Goal: Complete application form

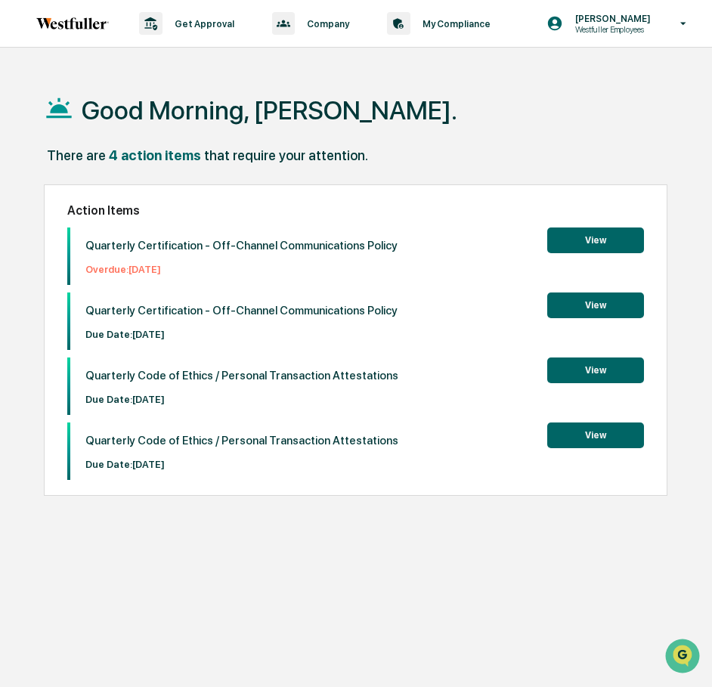
click at [574, 237] on button "View" at bounding box center [595, 241] width 97 height 26
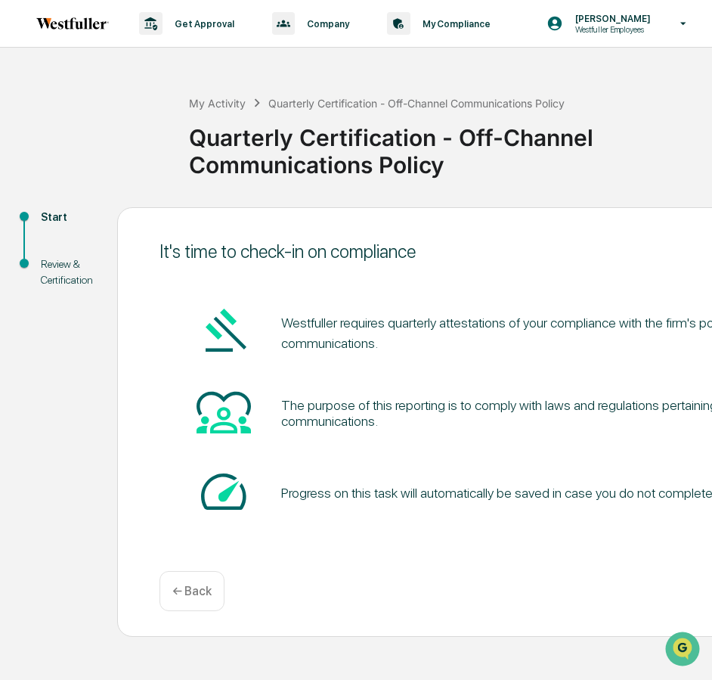
click at [196, 590] on p "← Back" at bounding box center [191, 591] width 39 height 14
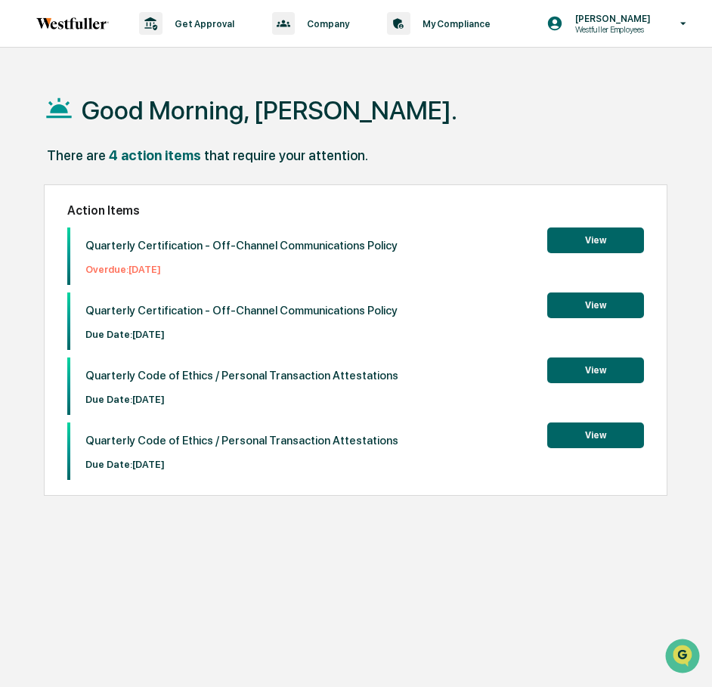
click at [568, 297] on button "View" at bounding box center [595, 306] width 97 height 26
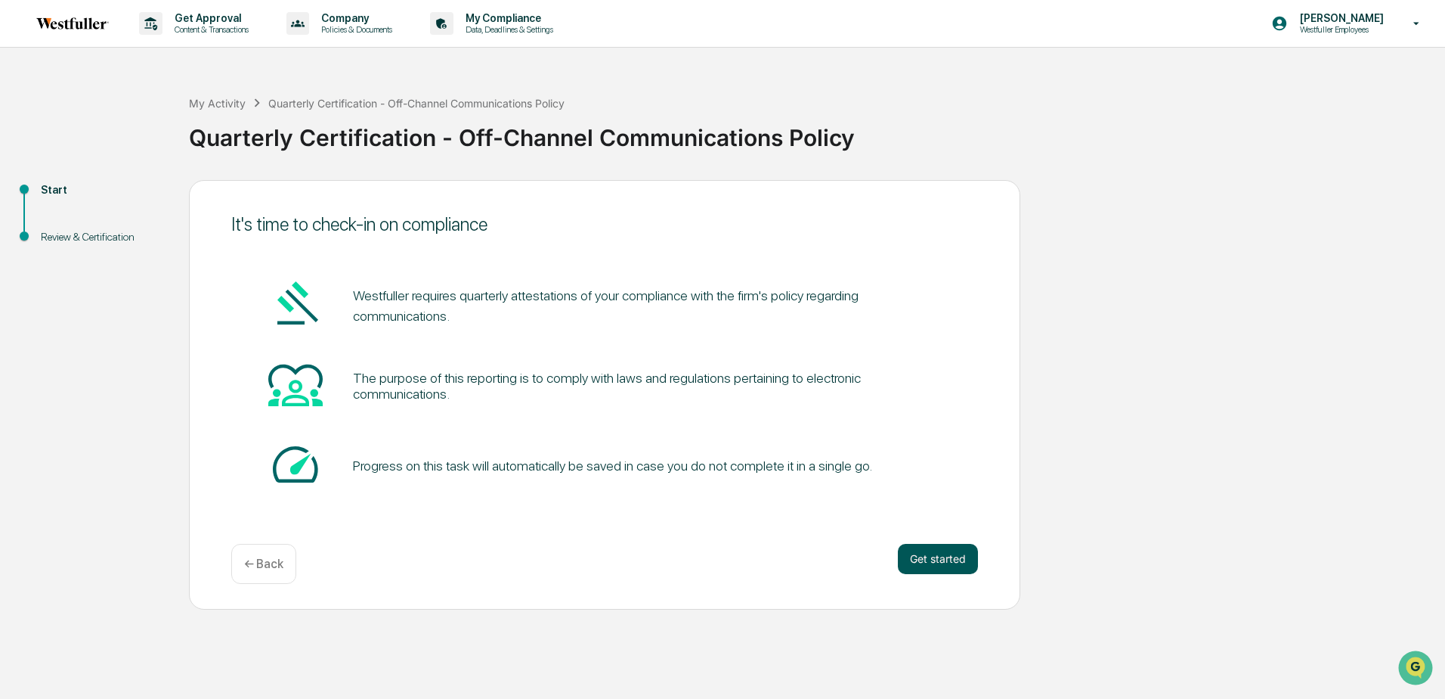
click at [711, 556] on button "Get started" at bounding box center [938, 559] width 80 height 30
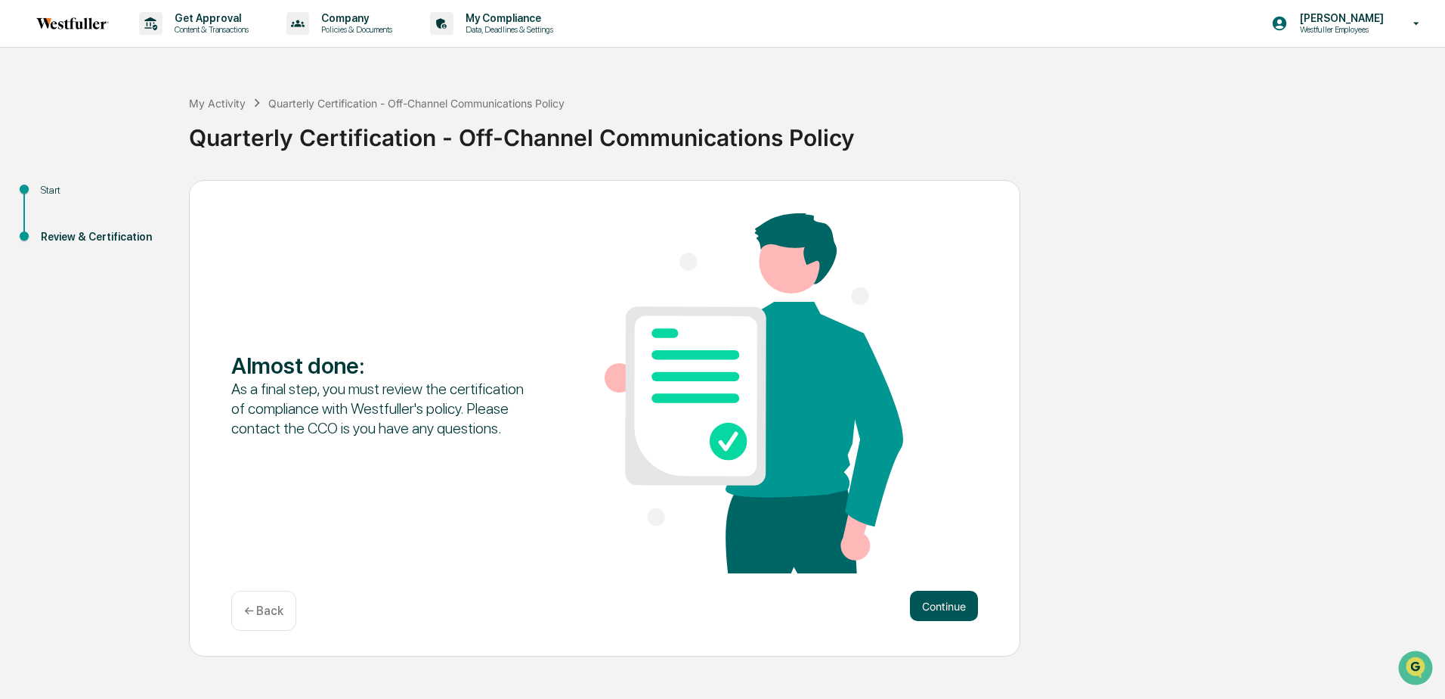
click at [711, 597] on button "Continue" at bounding box center [944, 605] width 68 height 30
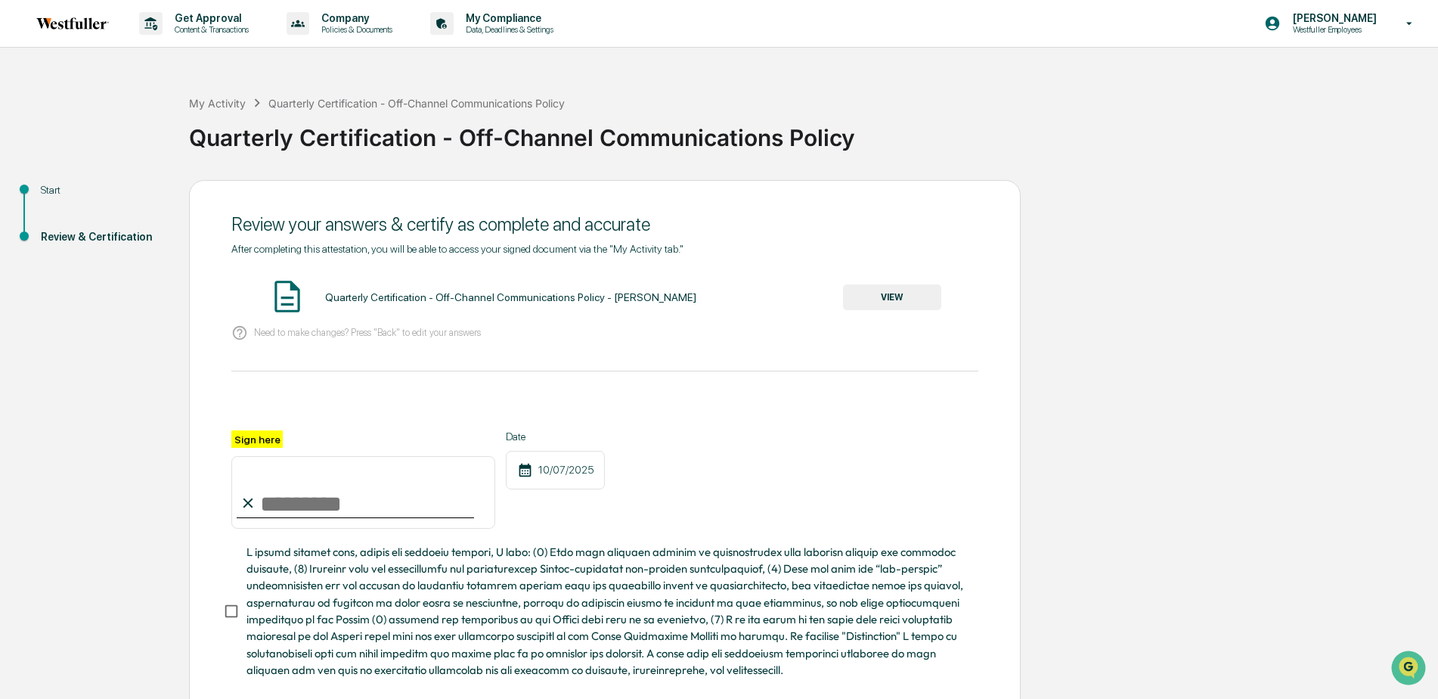
click at [319, 437] on div "Sign here" at bounding box center [363, 479] width 264 height 98
click at [320, 494] on input "Sign here" at bounding box center [363, 492] width 264 height 73
type input "**********"
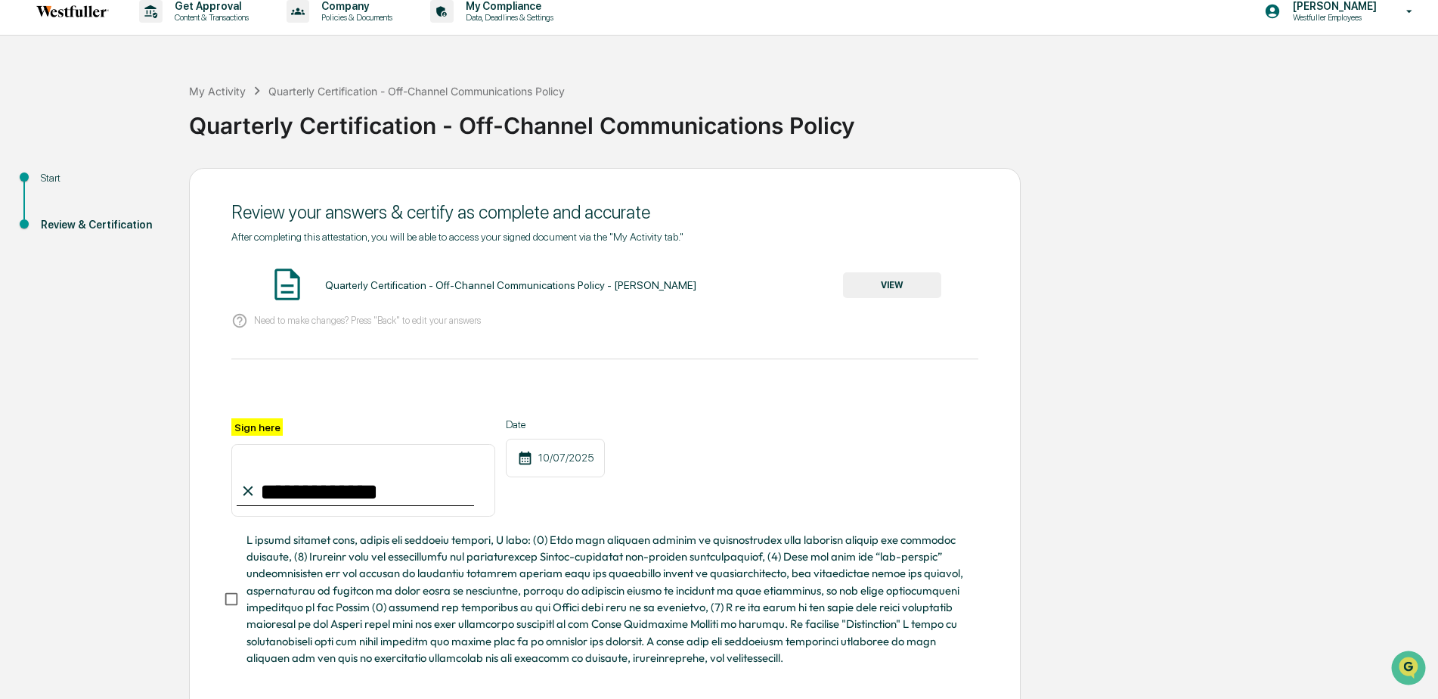
scroll to position [88, 0]
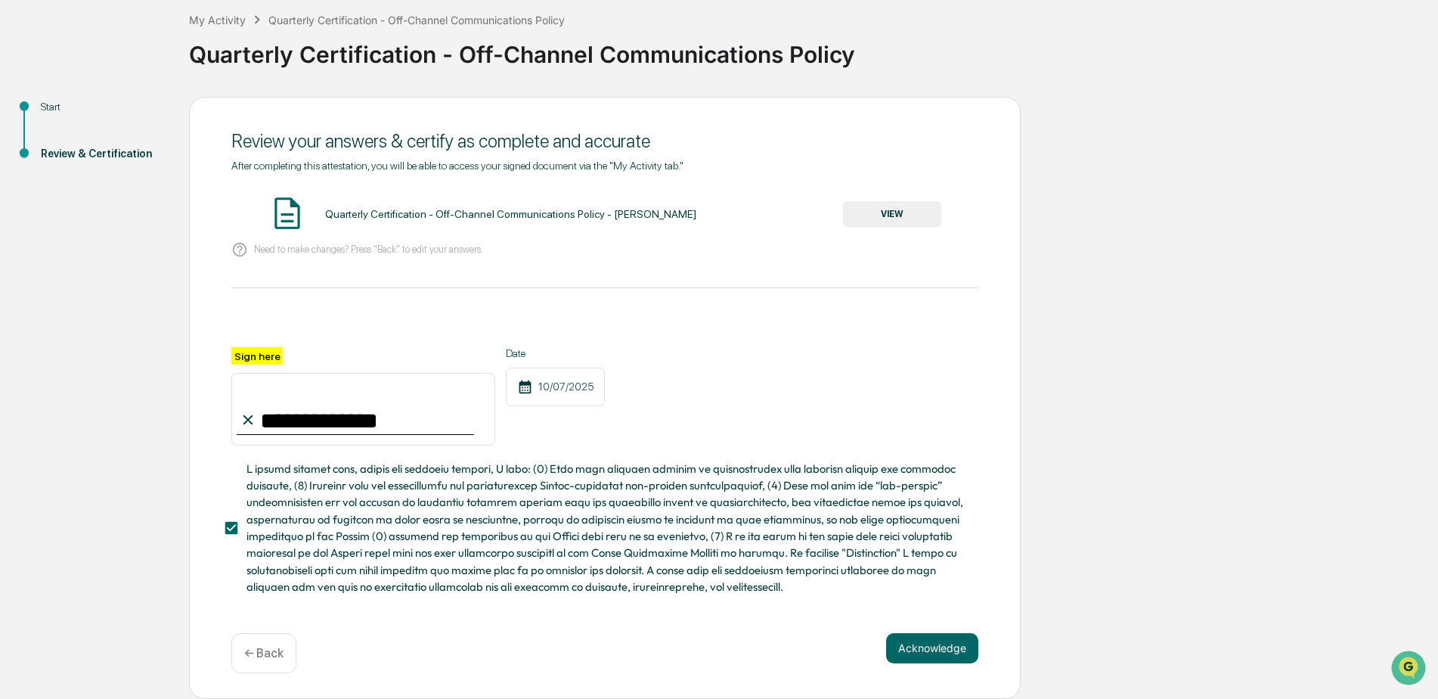
drag, startPoint x: 918, startPoint y: 642, endPoint x: 919, endPoint y: 633, distance: 9.1
click at [711, 636] on button "Acknowledge" at bounding box center [932, 648] width 92 height 30
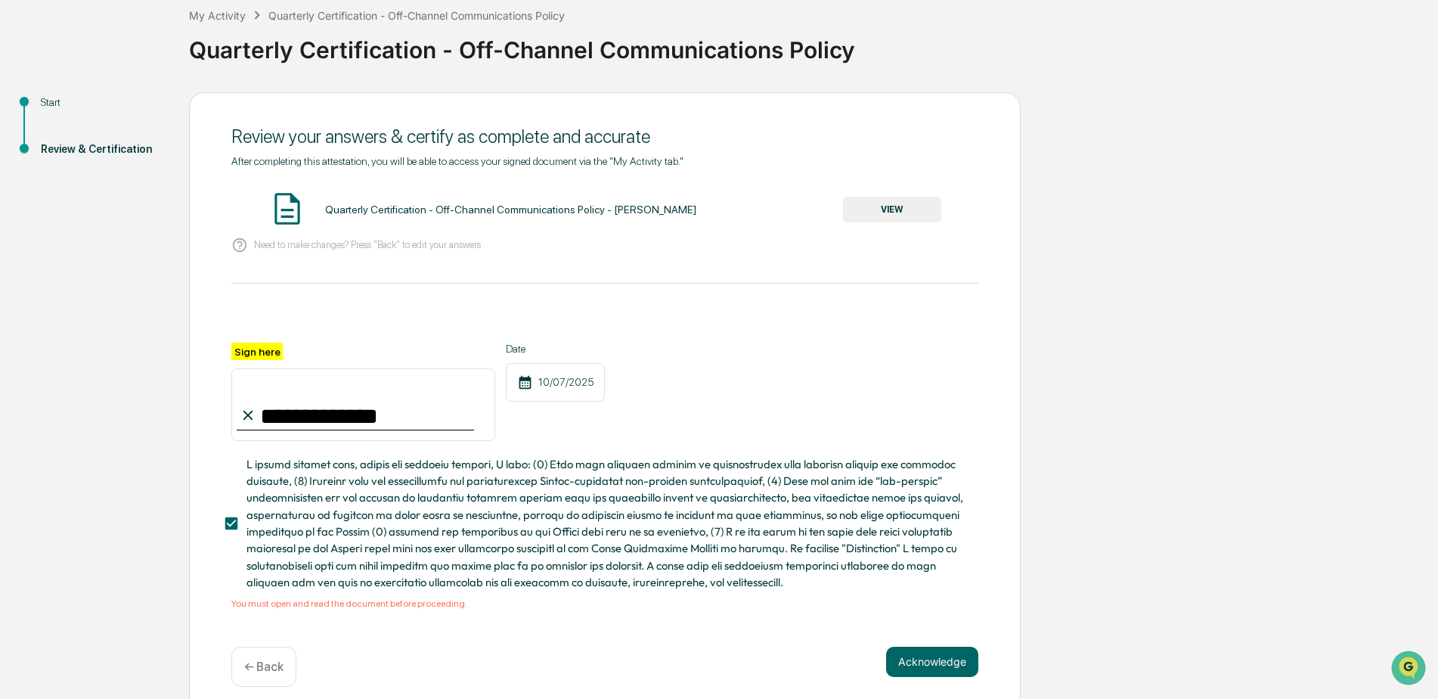
click at [711, 211] on button "VIEW" at bounding box center [892, 210] width 98 height 26
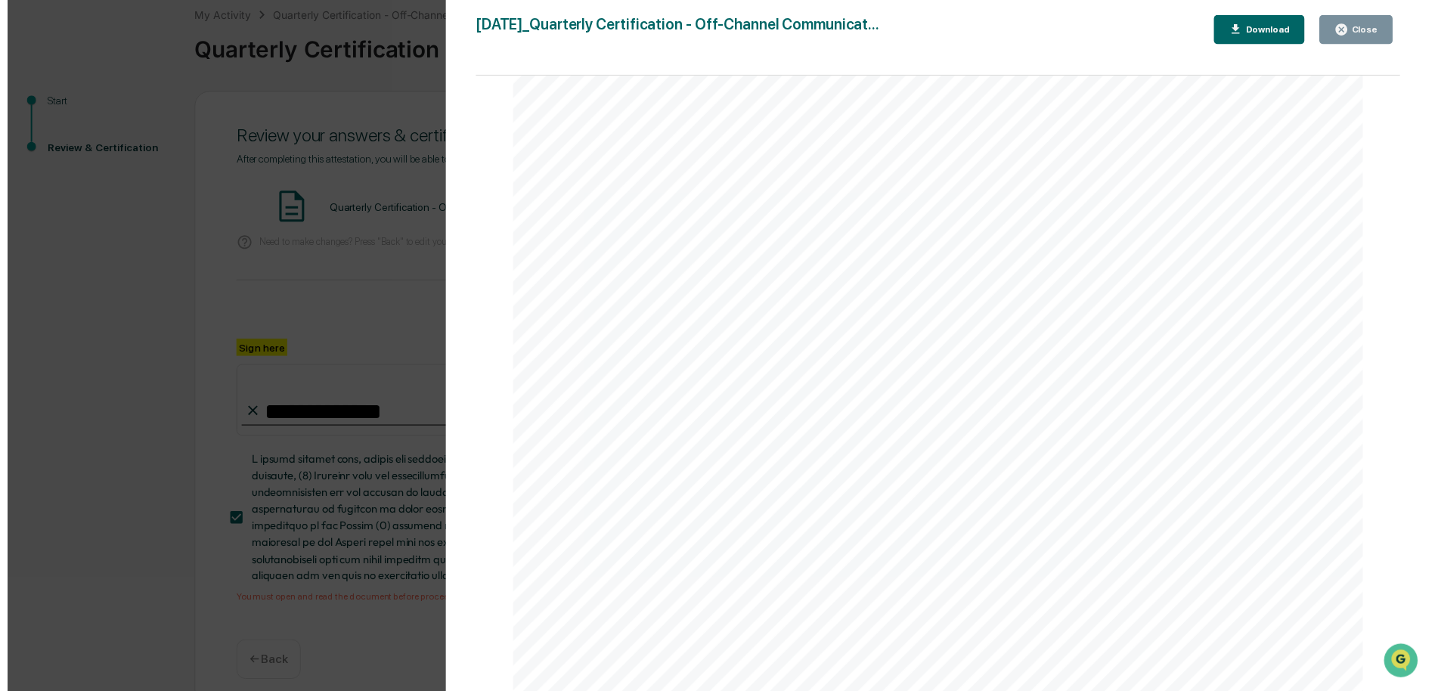
scroll to position [88, 0]
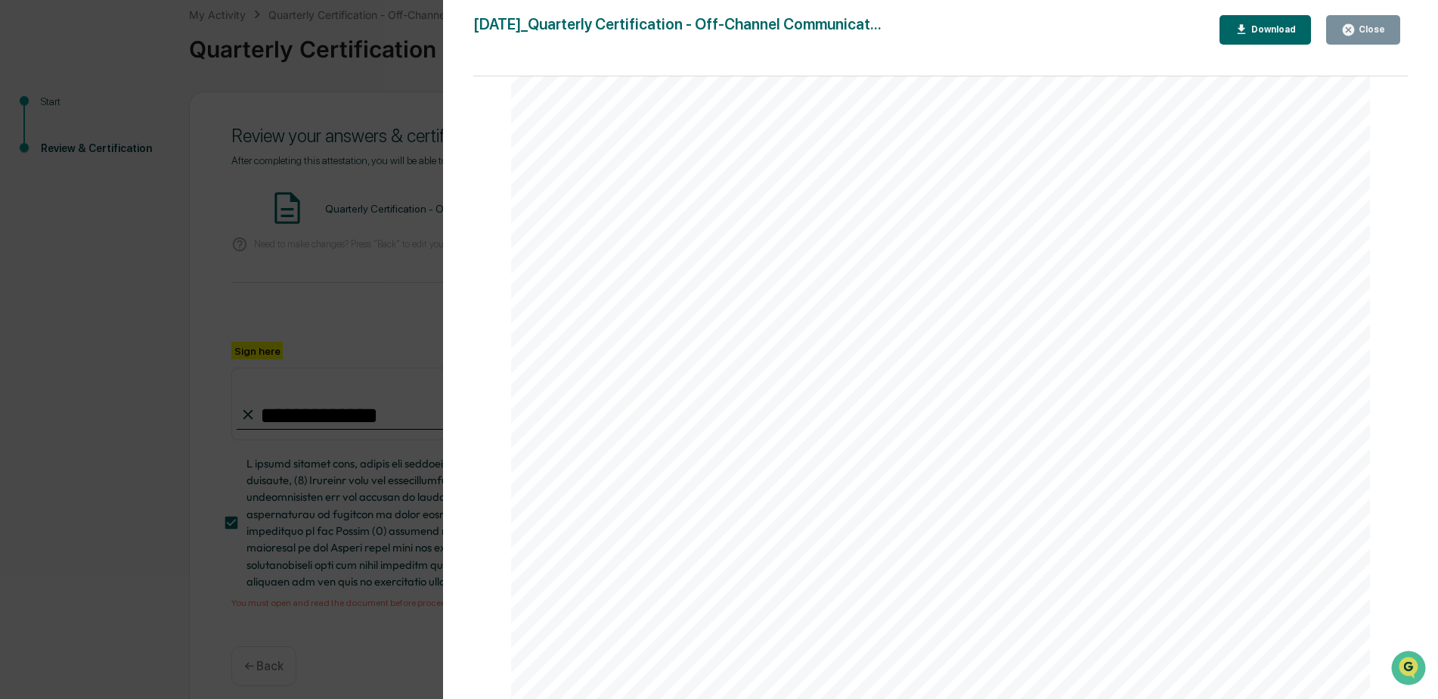
click at [711, 36] on icon "button" at bounding box center [1348, 30] width 14 height 14
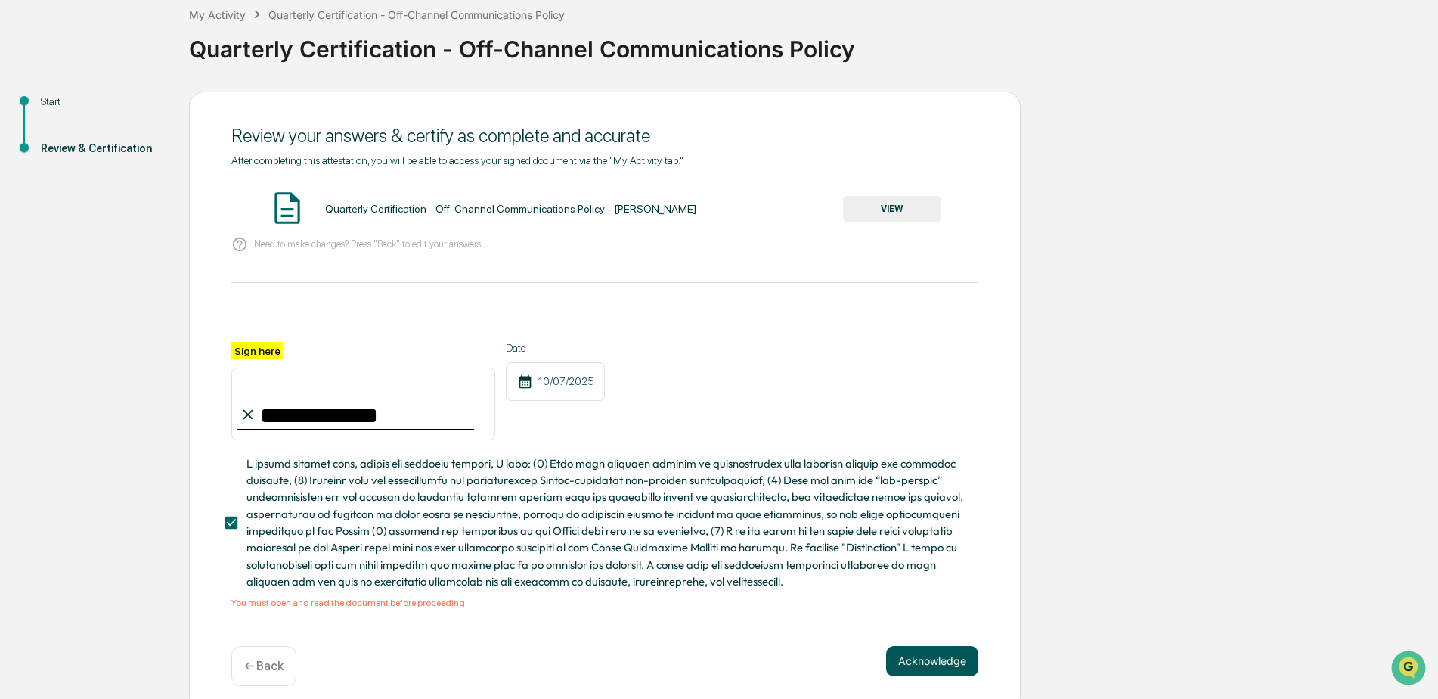
click at [711, 663] on button "Acknowledge" at bounding box center [932, 661] width 92 height 30
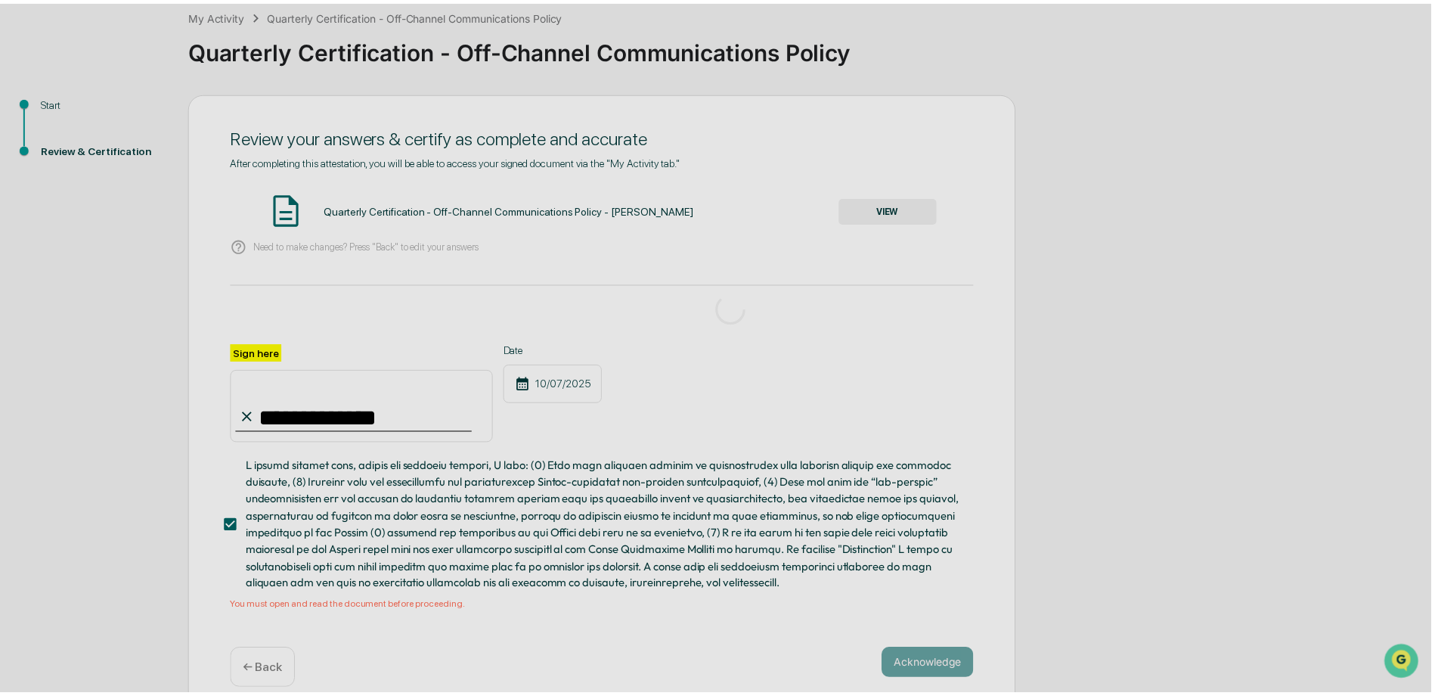
scroll to position [0, 0]
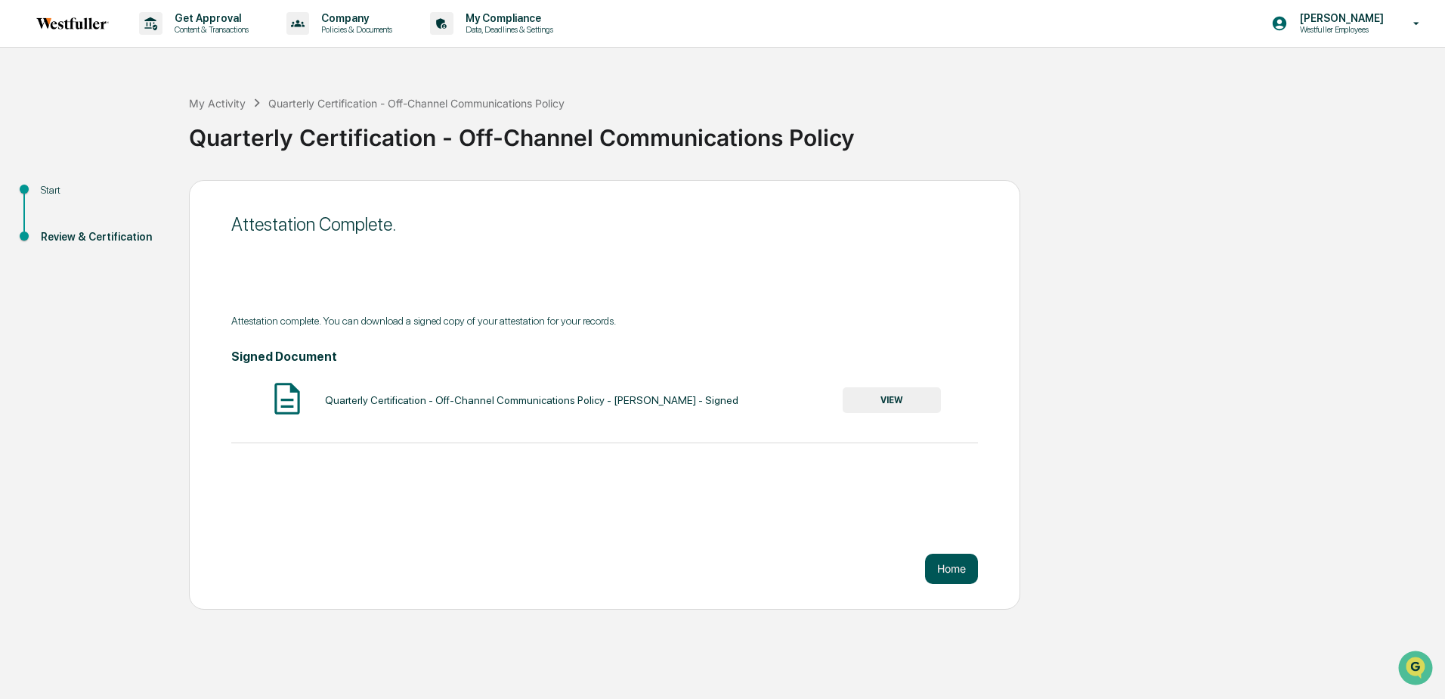
click at [711, 558] on button "Home" at bounding box center [951, 568] width 53 height 30
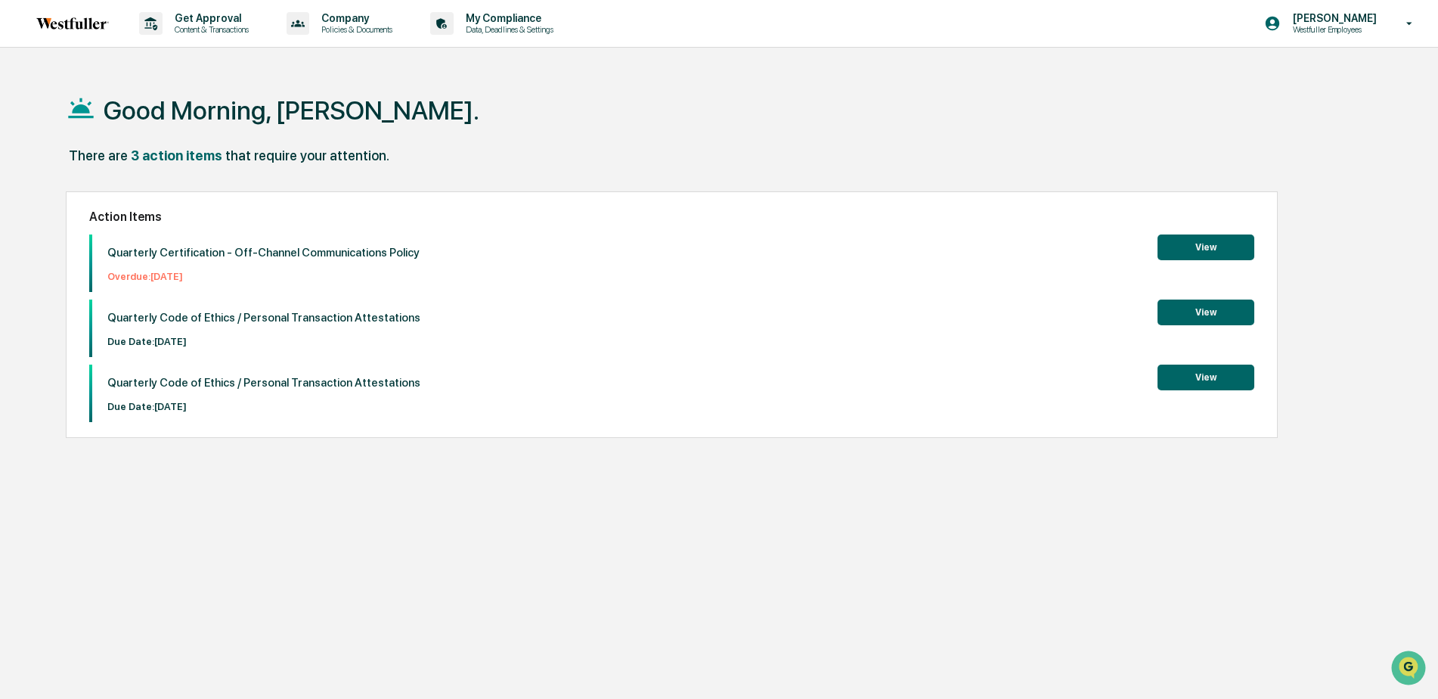
click at [711, 309] on button "View" at bounding box center [1205, 312] width 97 height 26
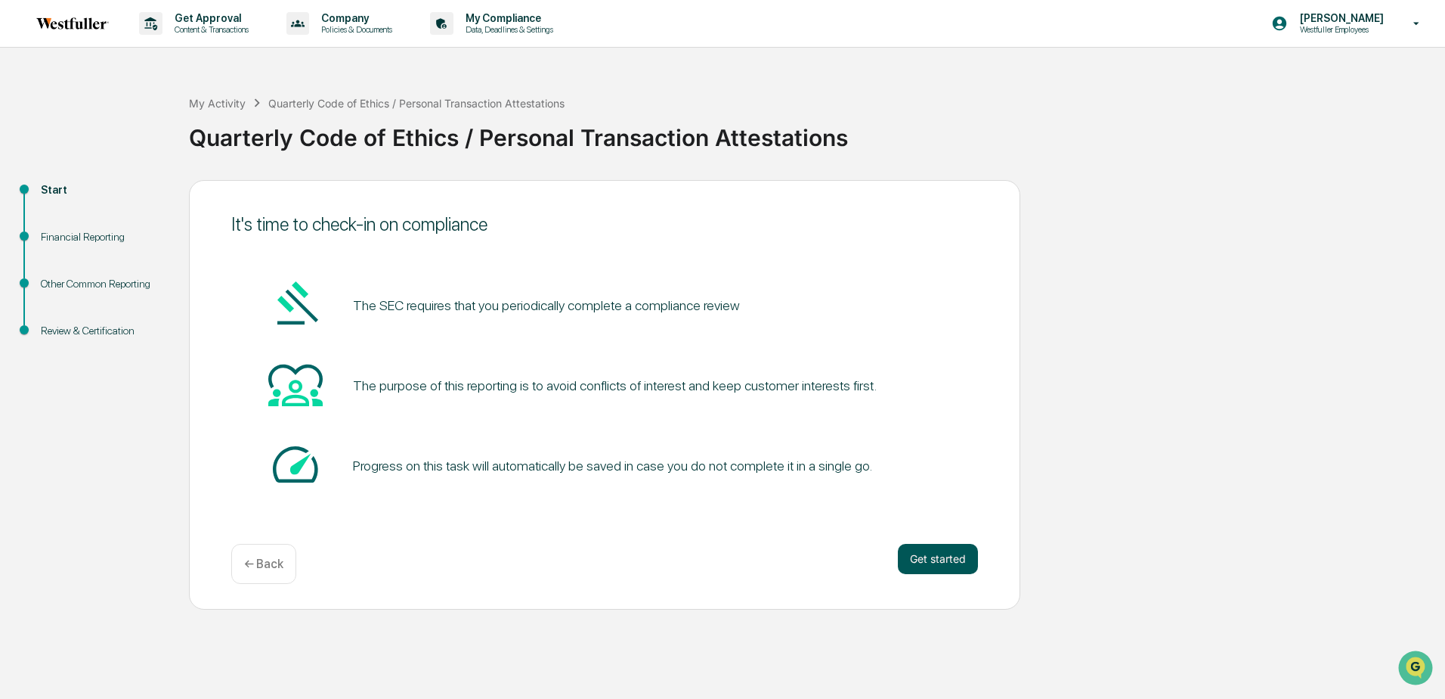
click at [711, 556] on button "Get started" at bounding box center [938, 559] width 80 height 30
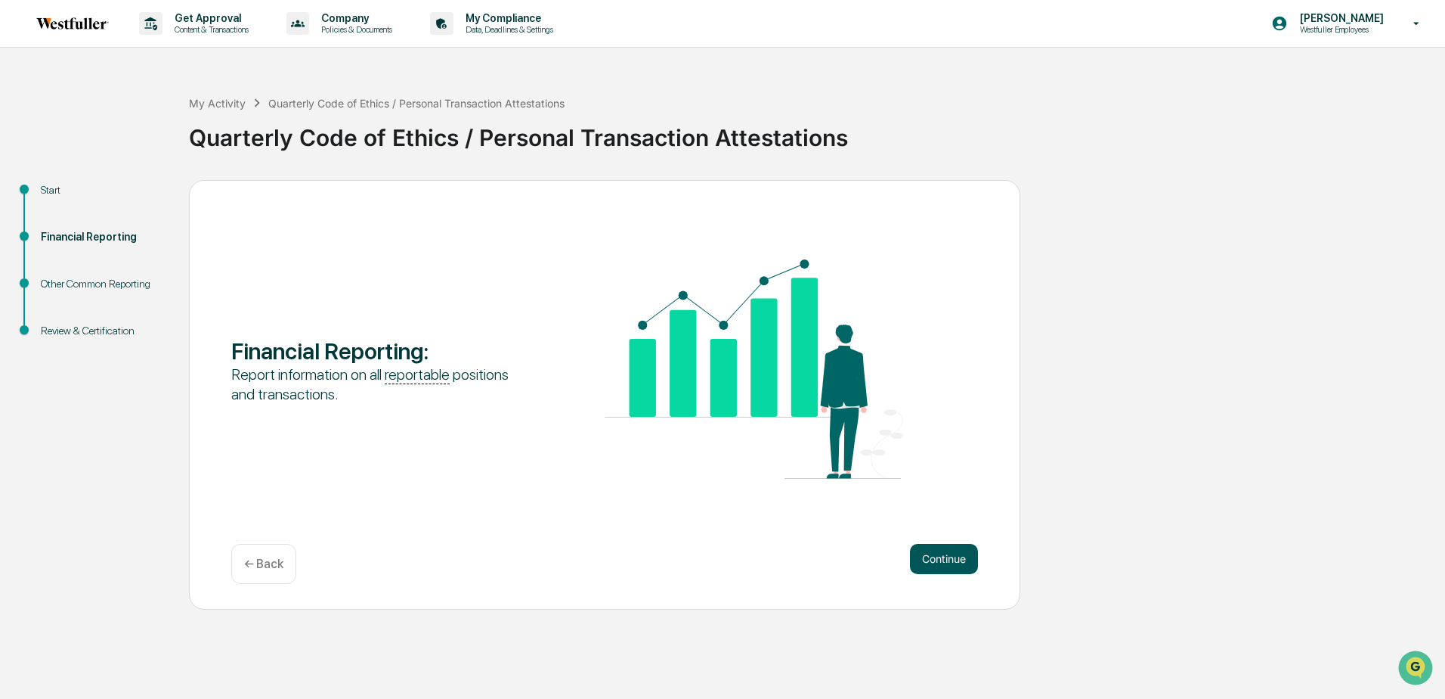
click at [711, 556] on button "Continue" at bounding box center [944, 559] width 68 height 30
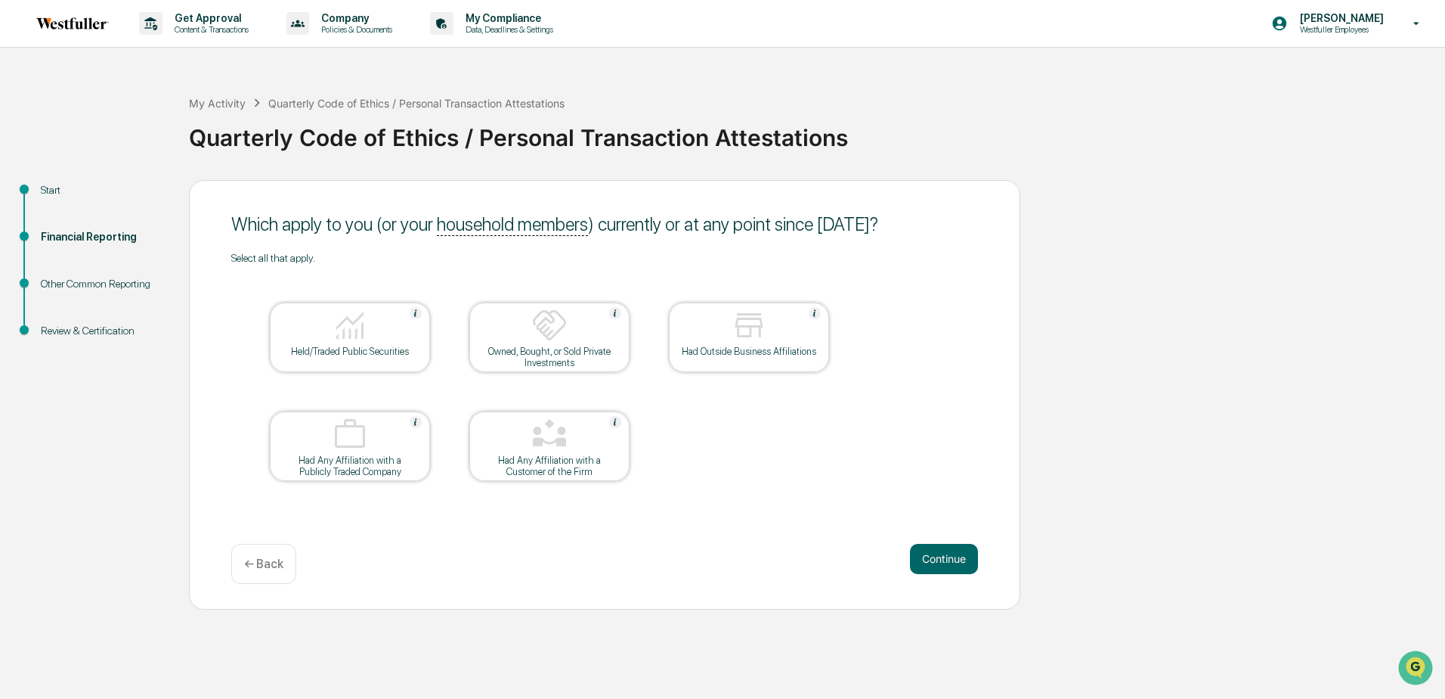
click at [711, 555] on button "Continue" at bounding box center [944, 559] width 68 height 30
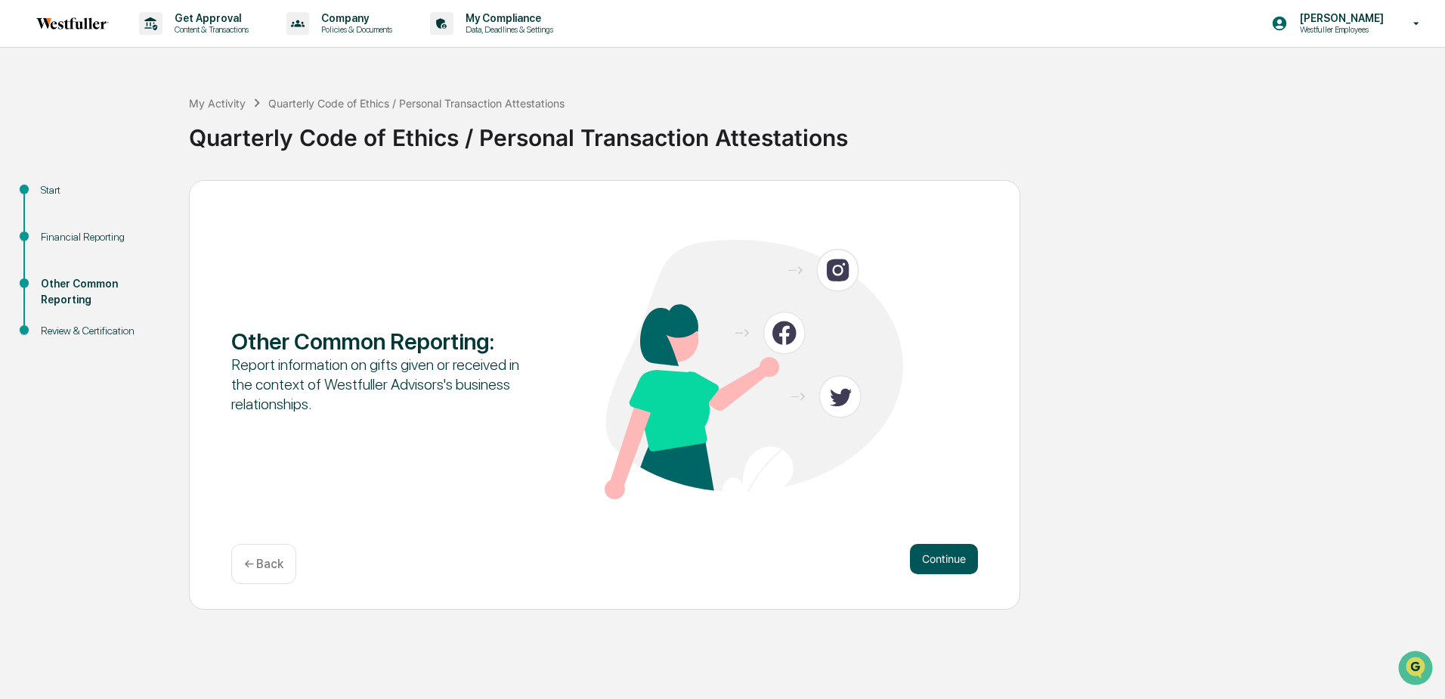
click at [711, 559] on button "Continue" at bounding box center [944, 559] width 68 height 30
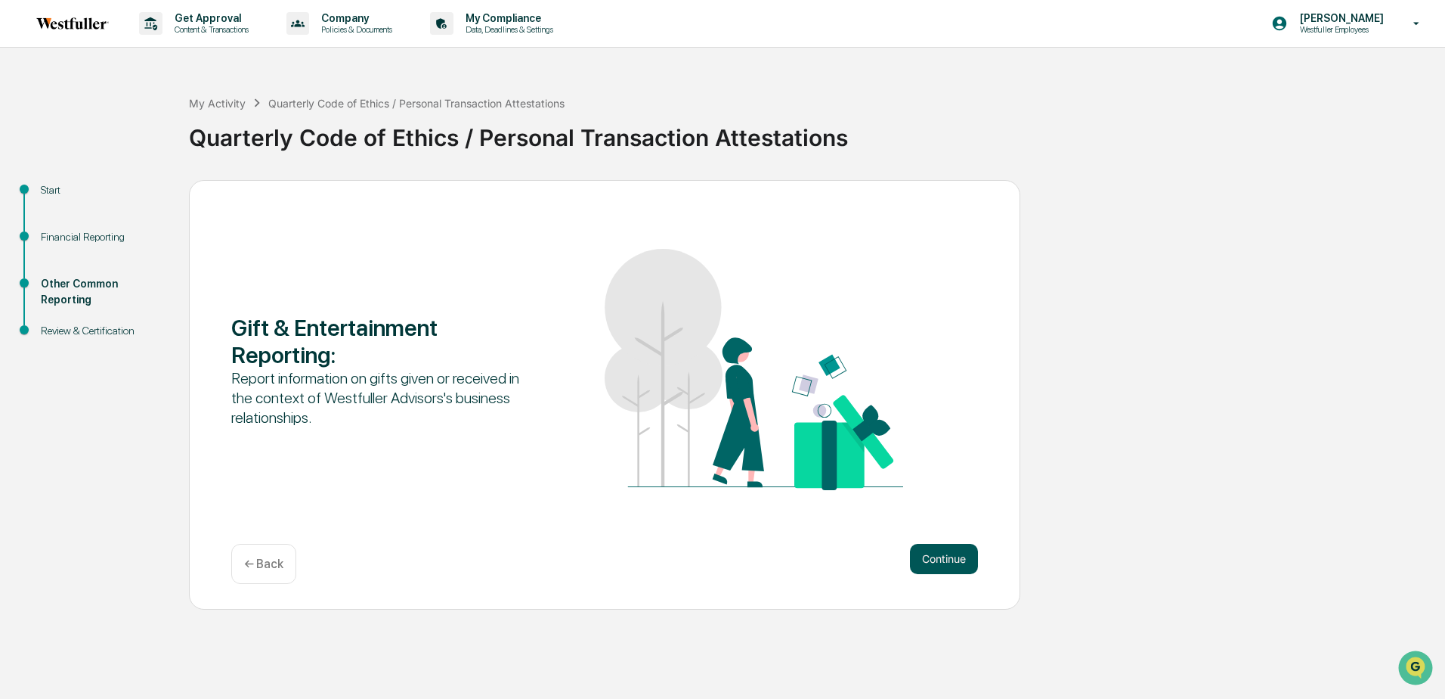
drag, startPoint x: 964, startPoint y: 559, endPoint x: 971, endPoint y: 561, distance: 7.7
click at [711, 561] on button "Continue" at bounding box center [944, 559] width 68 height 30
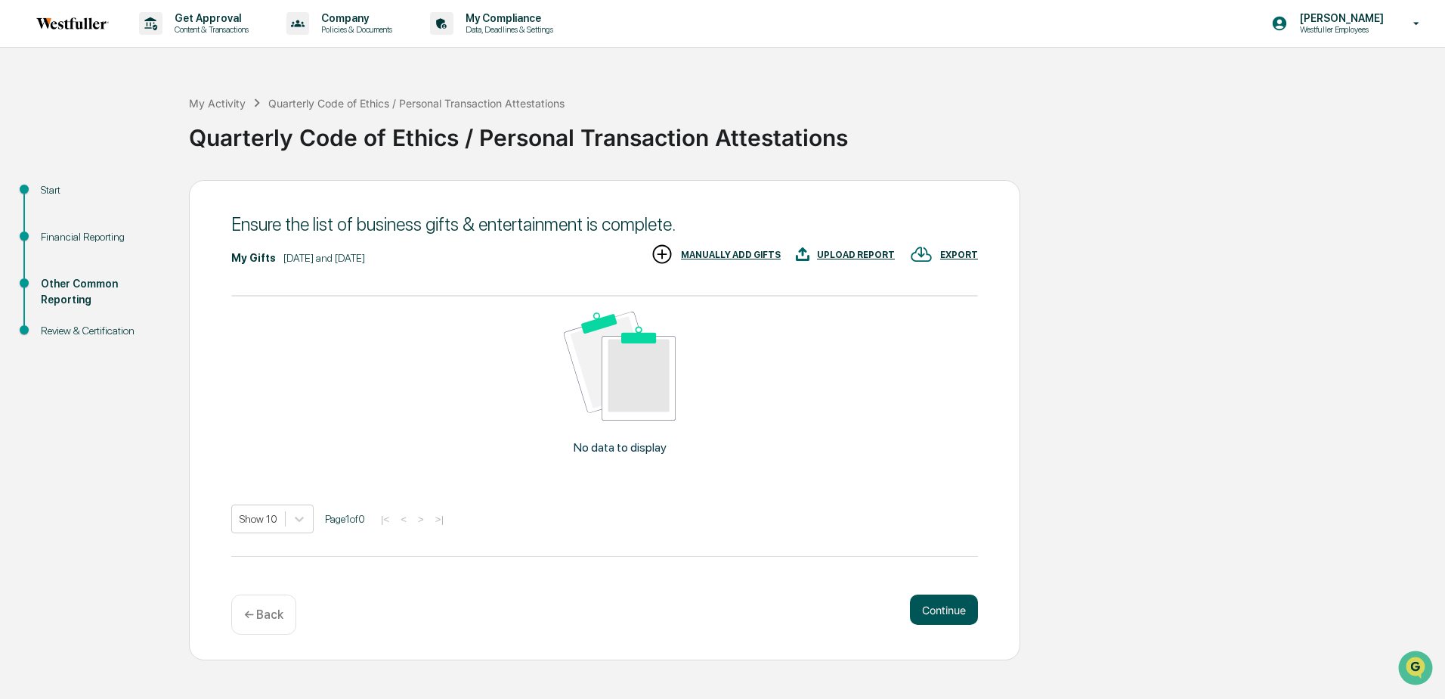
click at [711, 599] on button "Continue" at bounding box center [944, 609] width 68 height 30
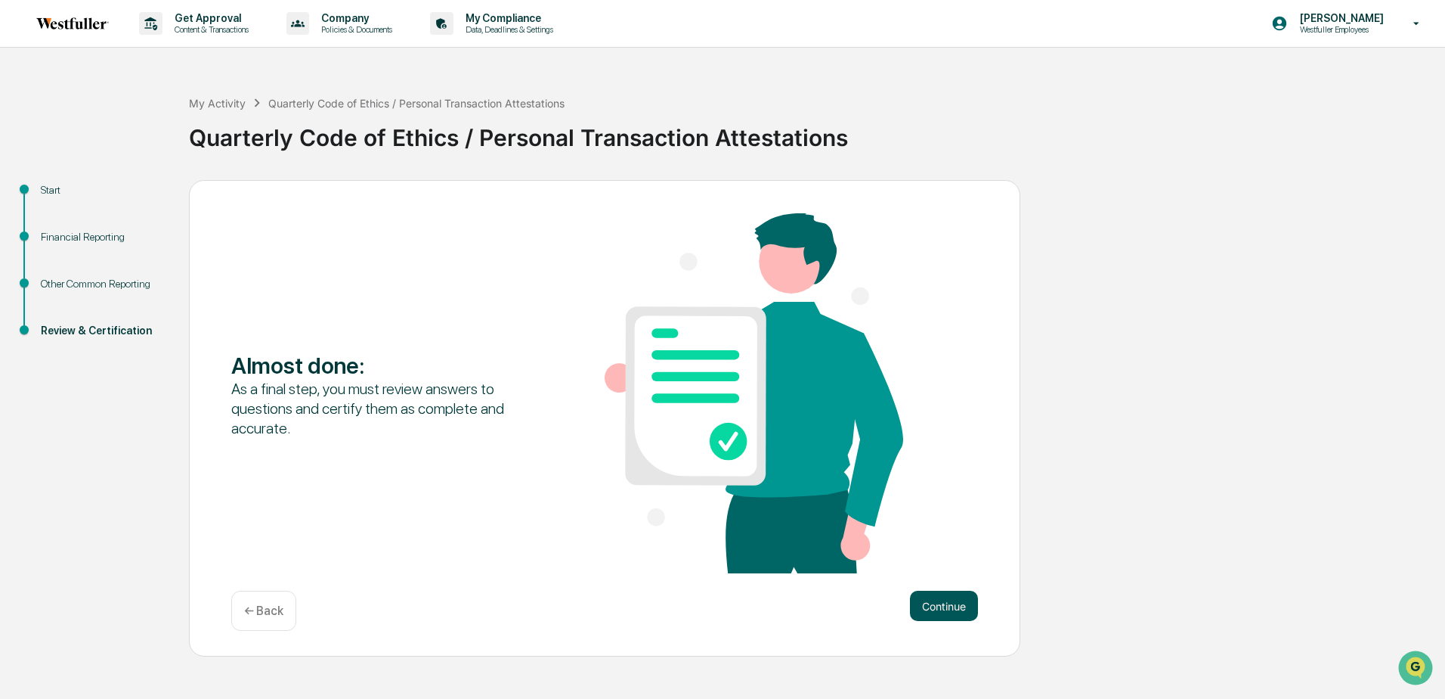
click at [711, 596] on button "Continue" at bounding box center [944, 605] width 68 height 30
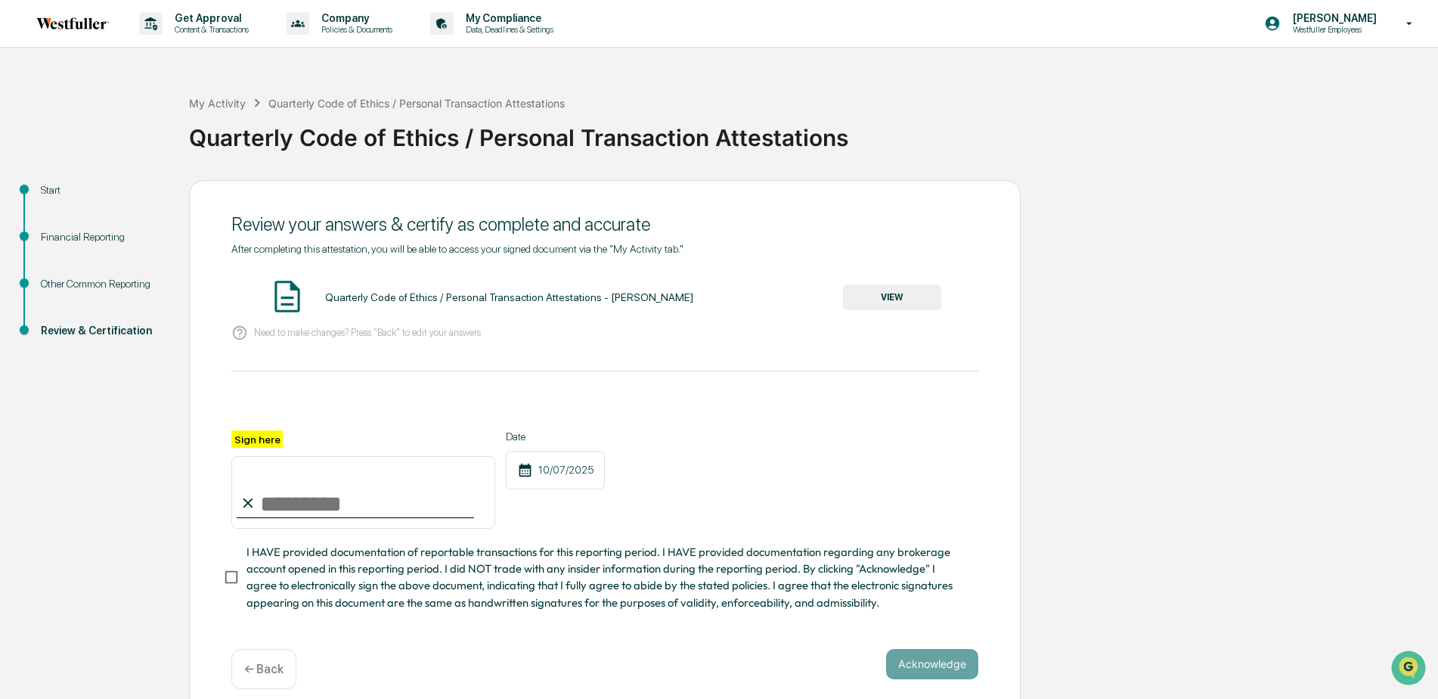
click at [441, 497] on input "Sign here" at bounding box center [363, 492] width 264 height 73
type input "**********"
click at [711, 662] on button "Acknowledge" at bounding box center [932, 664] width 92 height 30
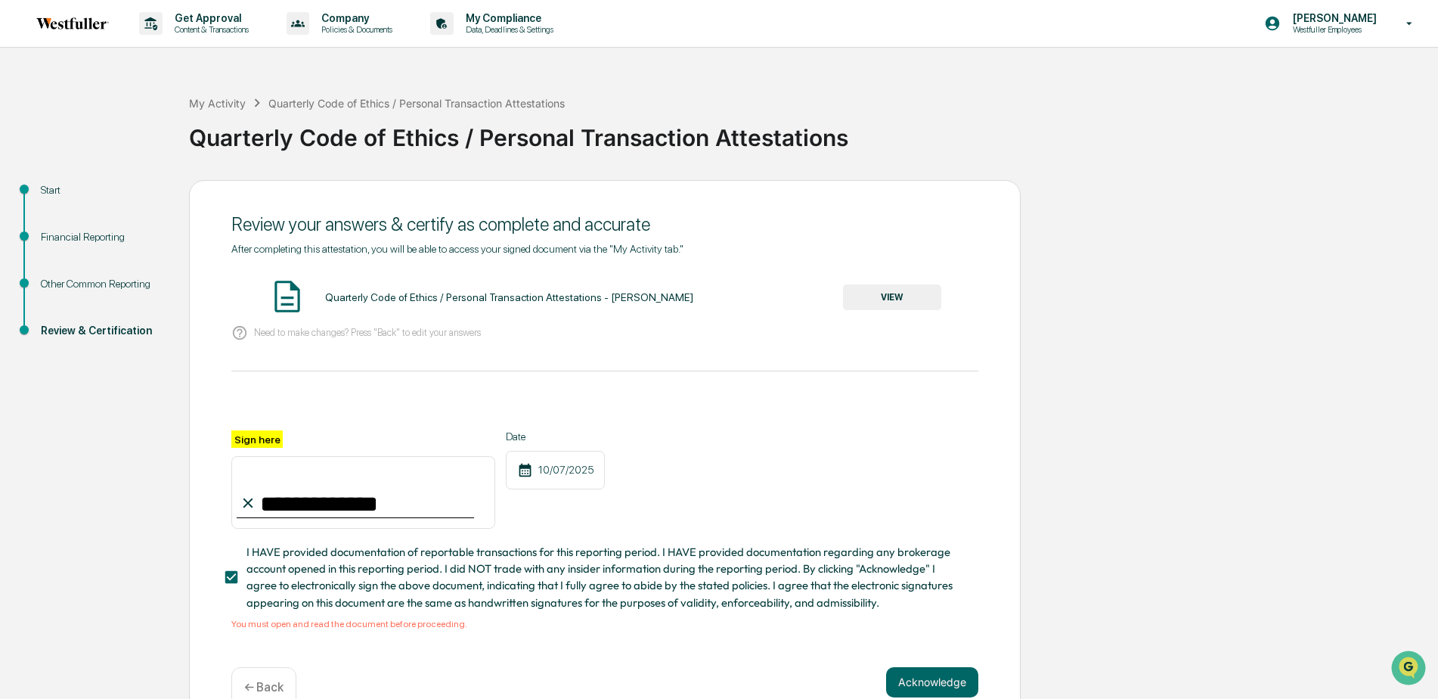
click at [711, 295] on button "VIEW" at bounding box center [892, 297] width 98 height 26
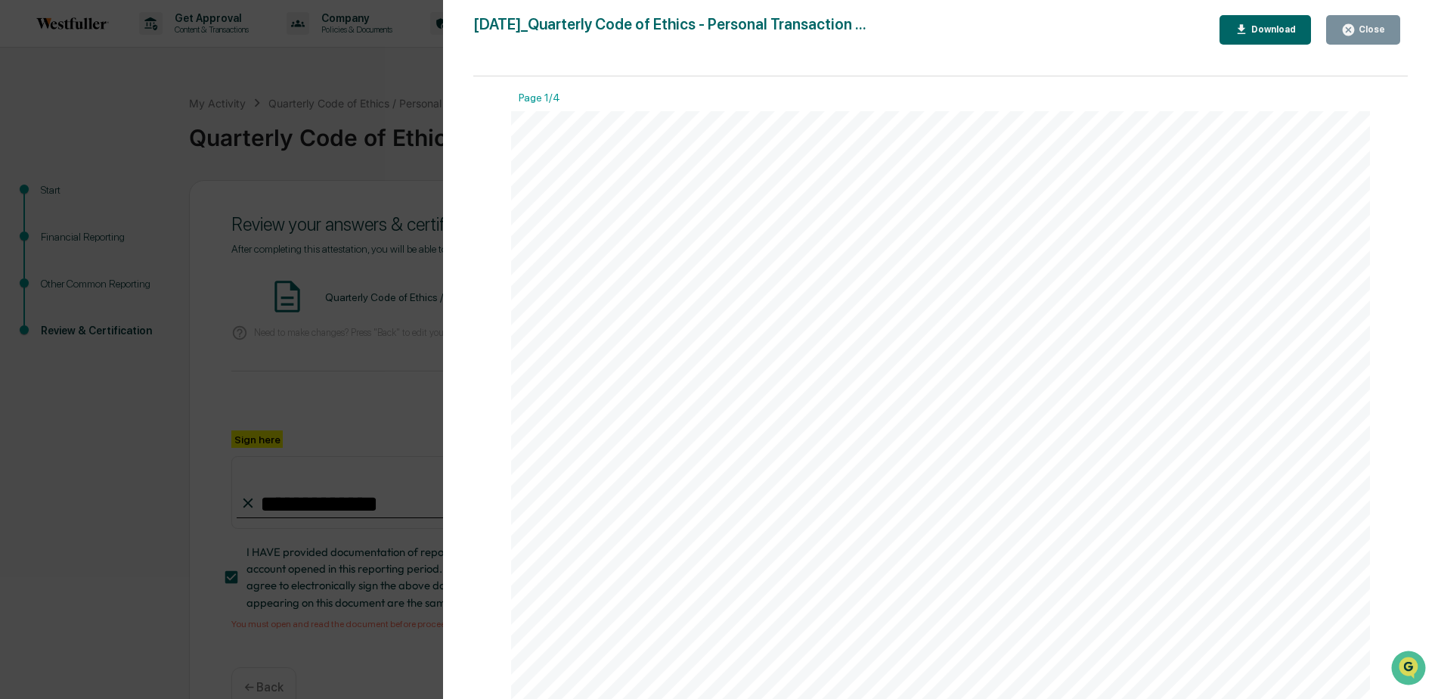
click at [711, 21] on button "Close" at bounding box center [1363, 29] width 74 height 29
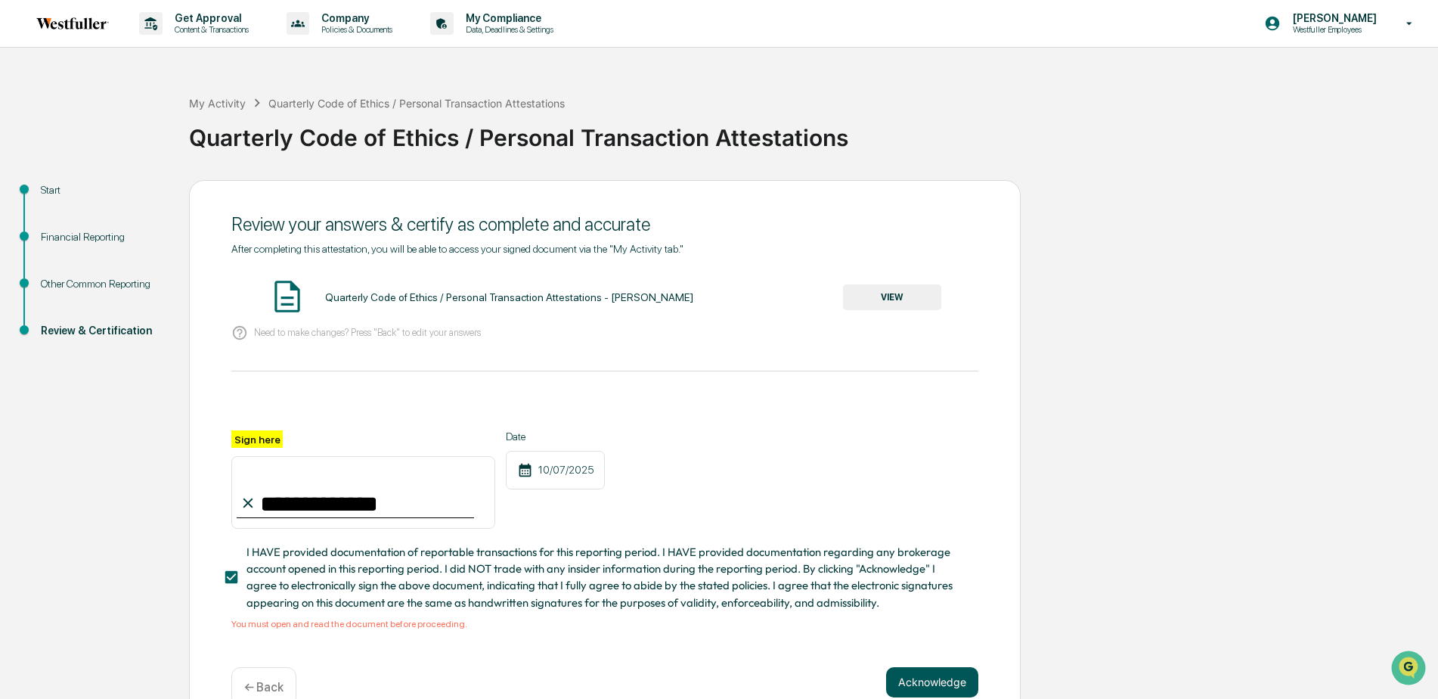
click at [711, 677] on button "Acknowledge" at bounding box center [932, 682] width 92 height 30
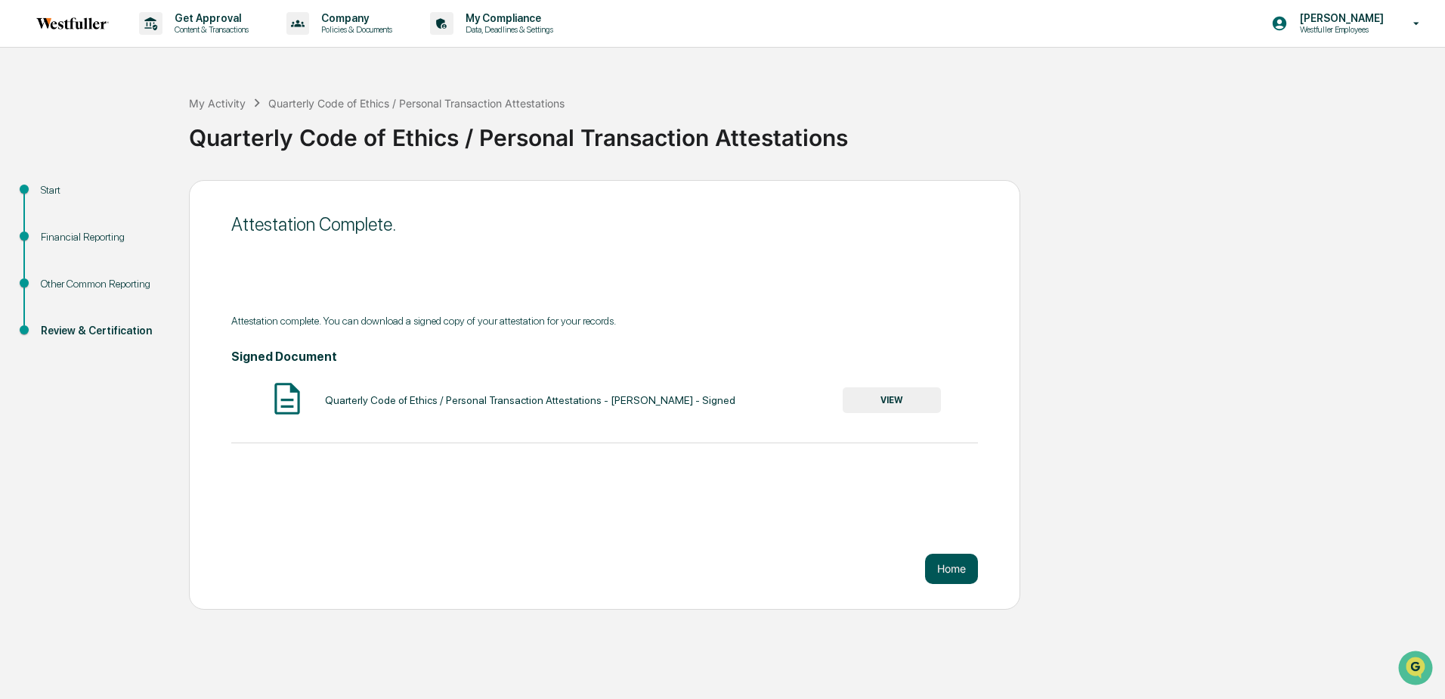
click at [711, 567] on button "Home" at bounding box center [951, 568] width 53 height 30
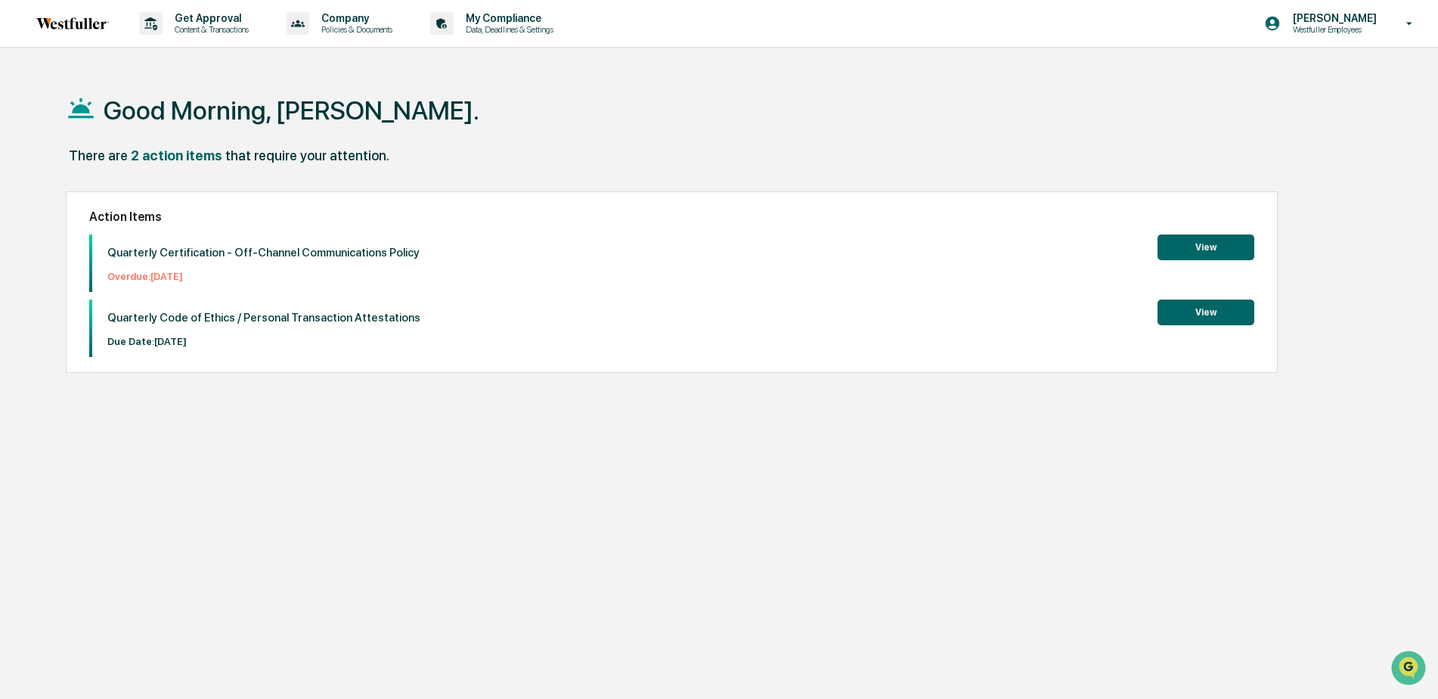
click at [711, 311] on button "View" at bounding box center [1205, 312] width 97 height 26
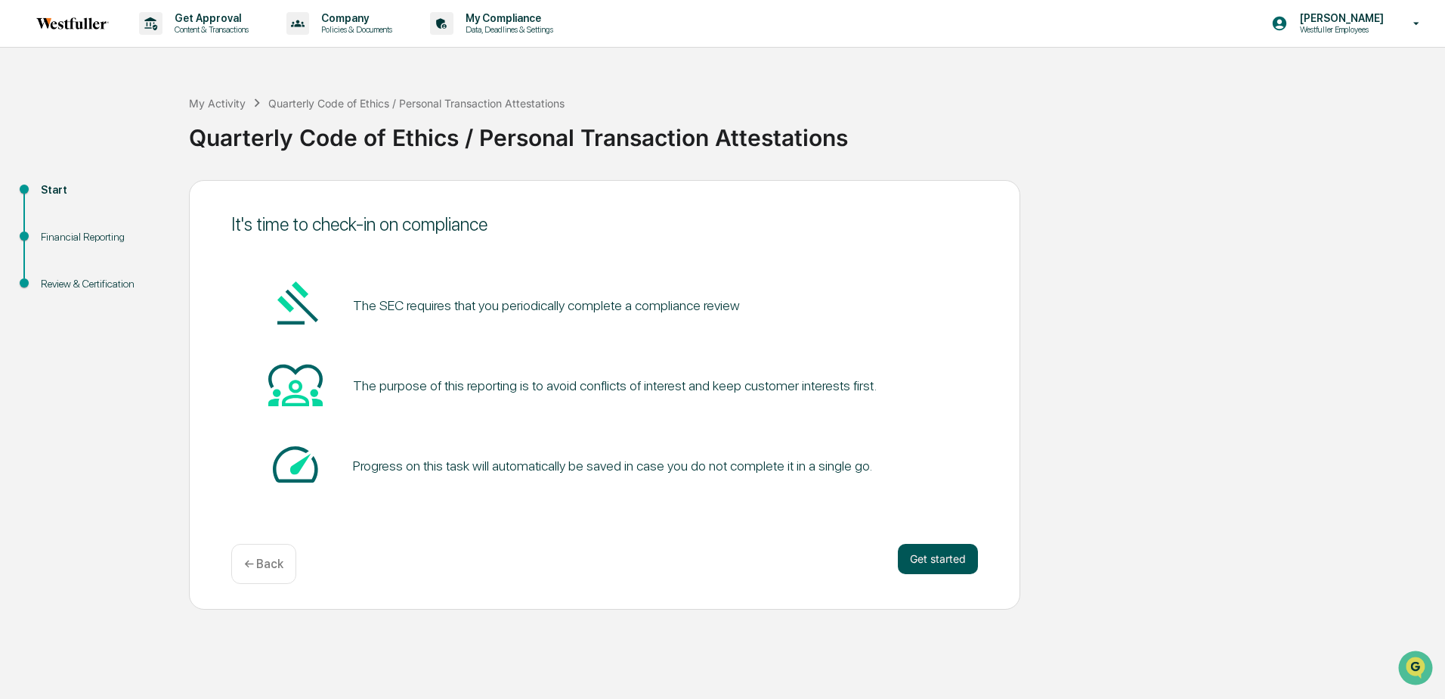
click at [711, 556] on button "Get started" at bounding box center [938, 559] width 80 height 30
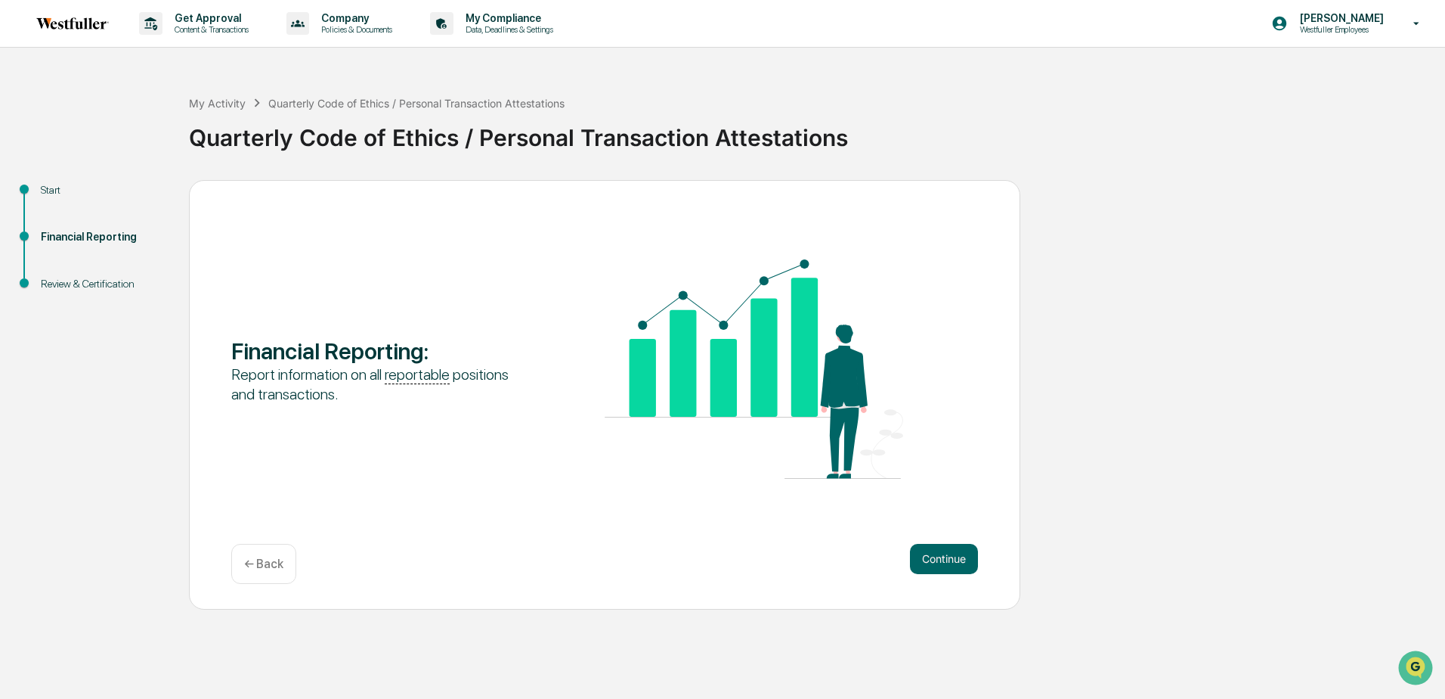
click at [711, 556] on button "Continue" at bounding box center [944, 559] width 68 height 30
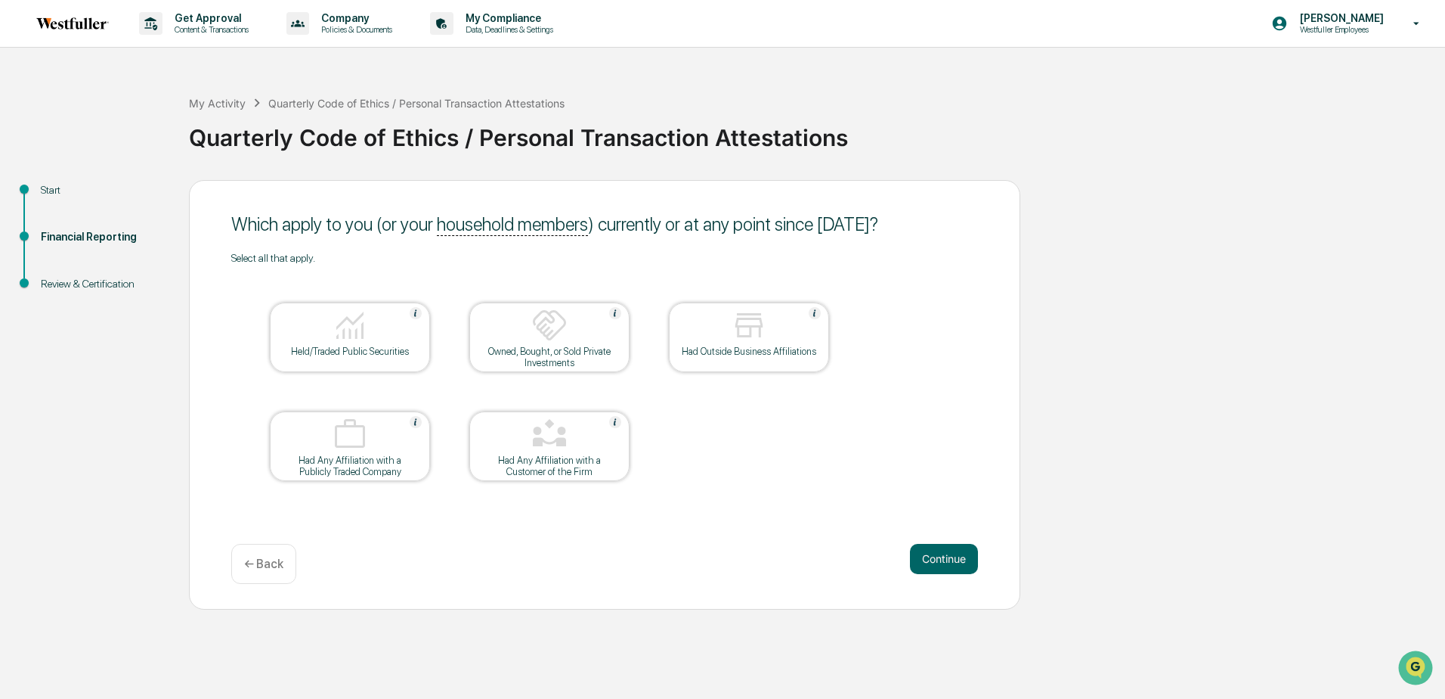
click at [711, 553] on button "Continue" at bounding box center [944, 559] width 68 height 30
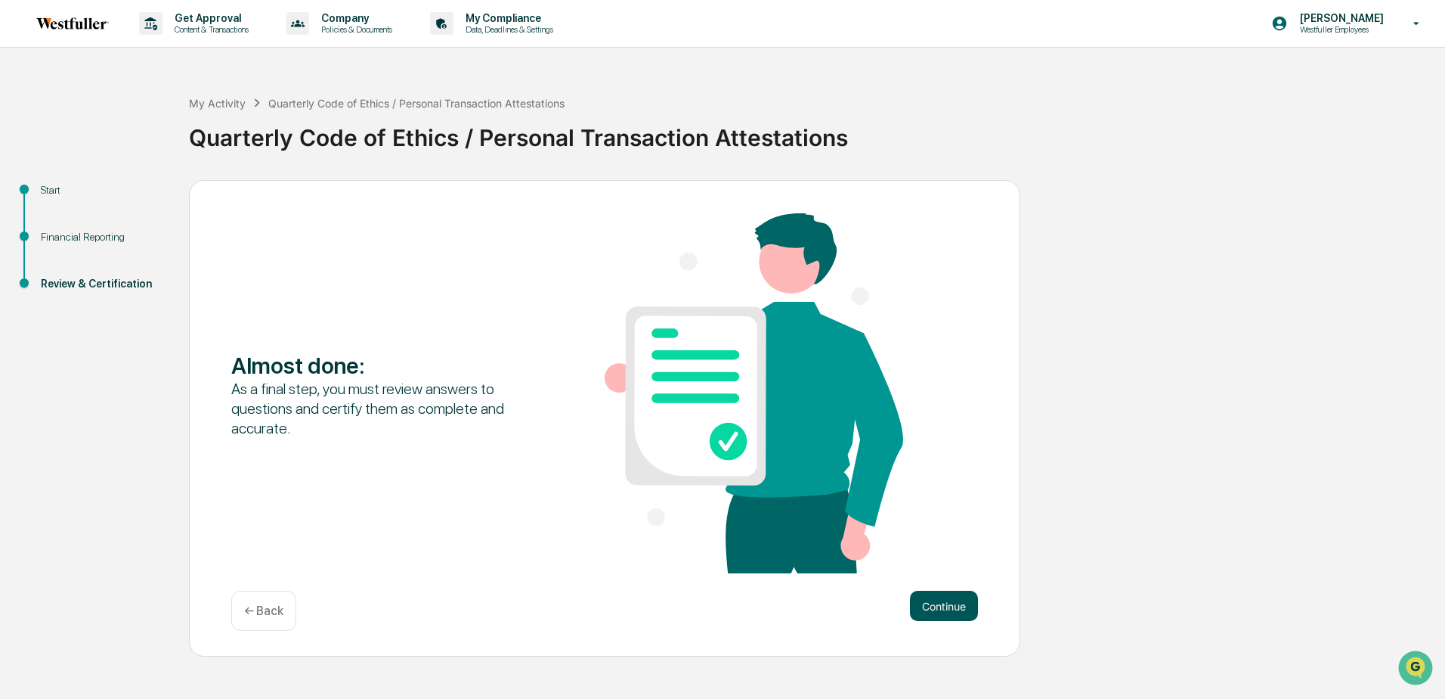
click at [711, 595] on button "Continue" at bounding box center [944, 605] width 68 height 30
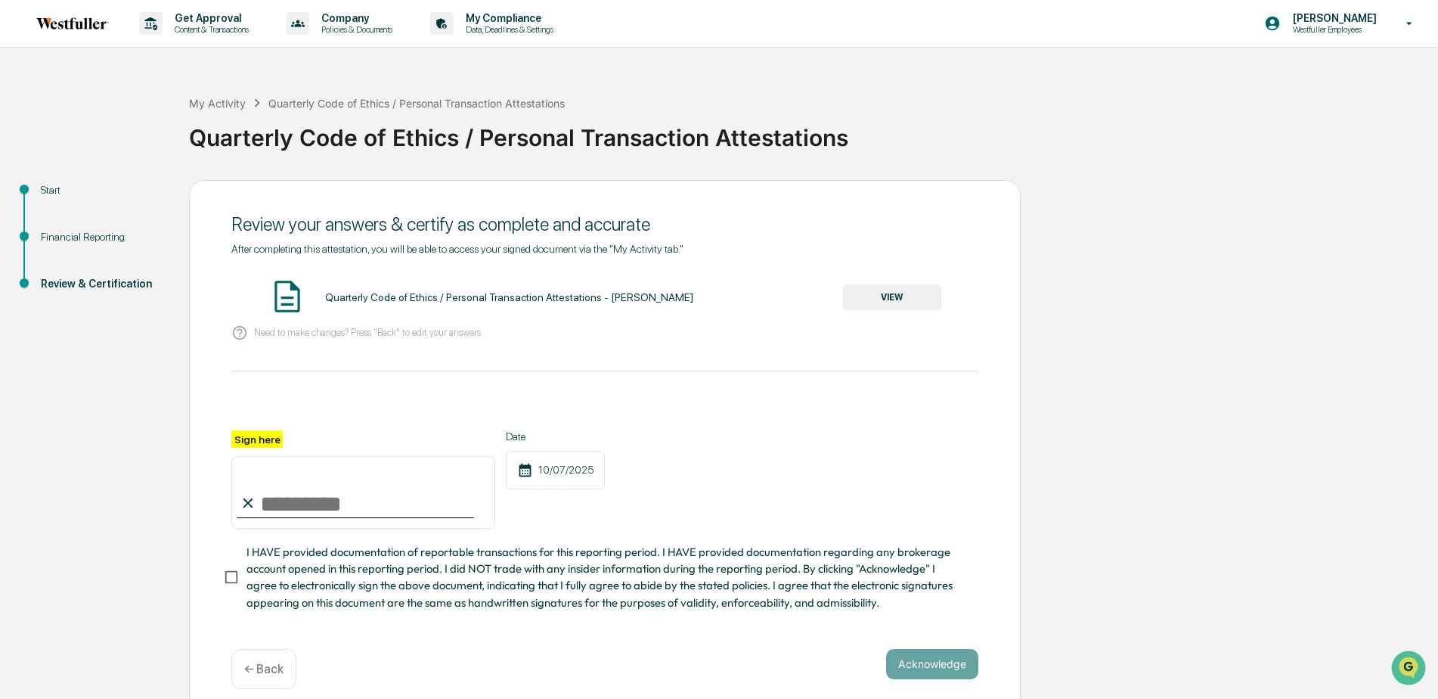
click at [426, 506] on input "Sign here" at bounding box center [363, 492] width 264 height 73
type input "**********"
click at [711, 660] on button "Acknowledge" at bounding box center [932, 664] width 92 height 30
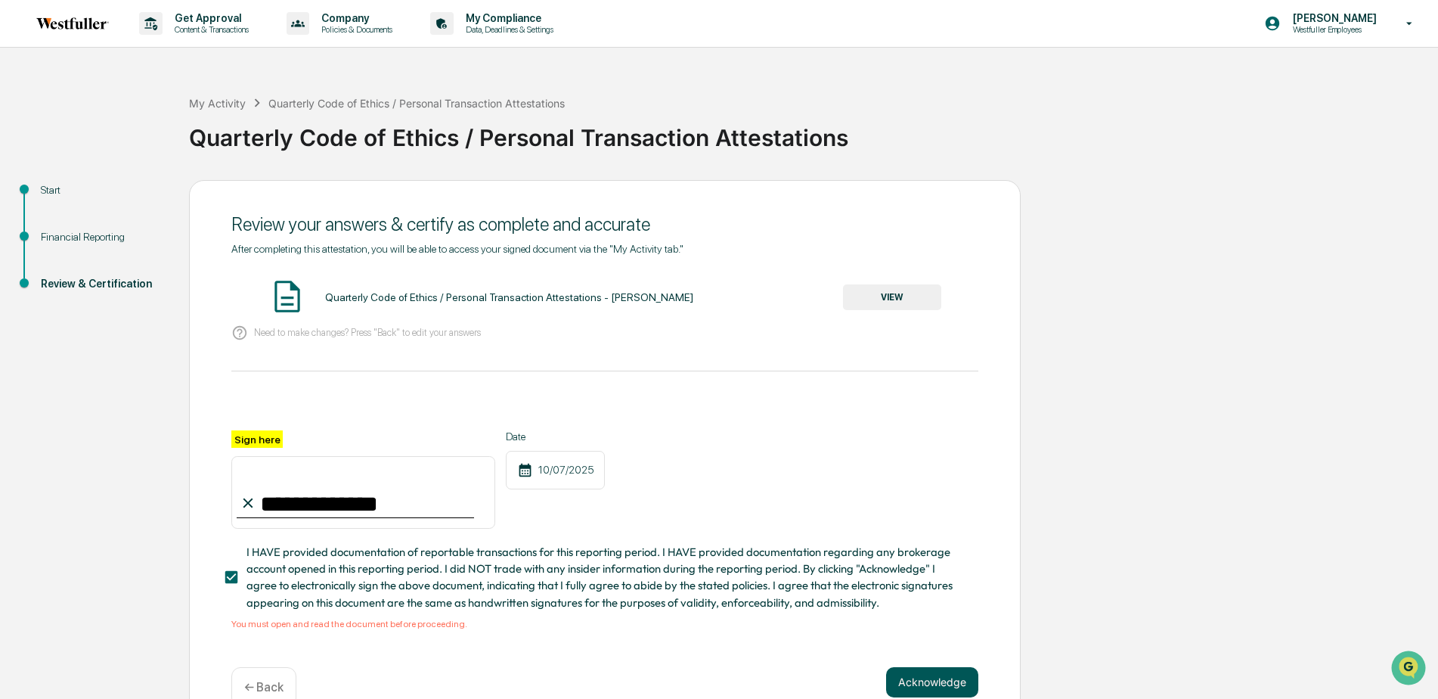
click at [711, 679] on button "Acknowledge" at bounding box center [932, 682] width 92 height 30
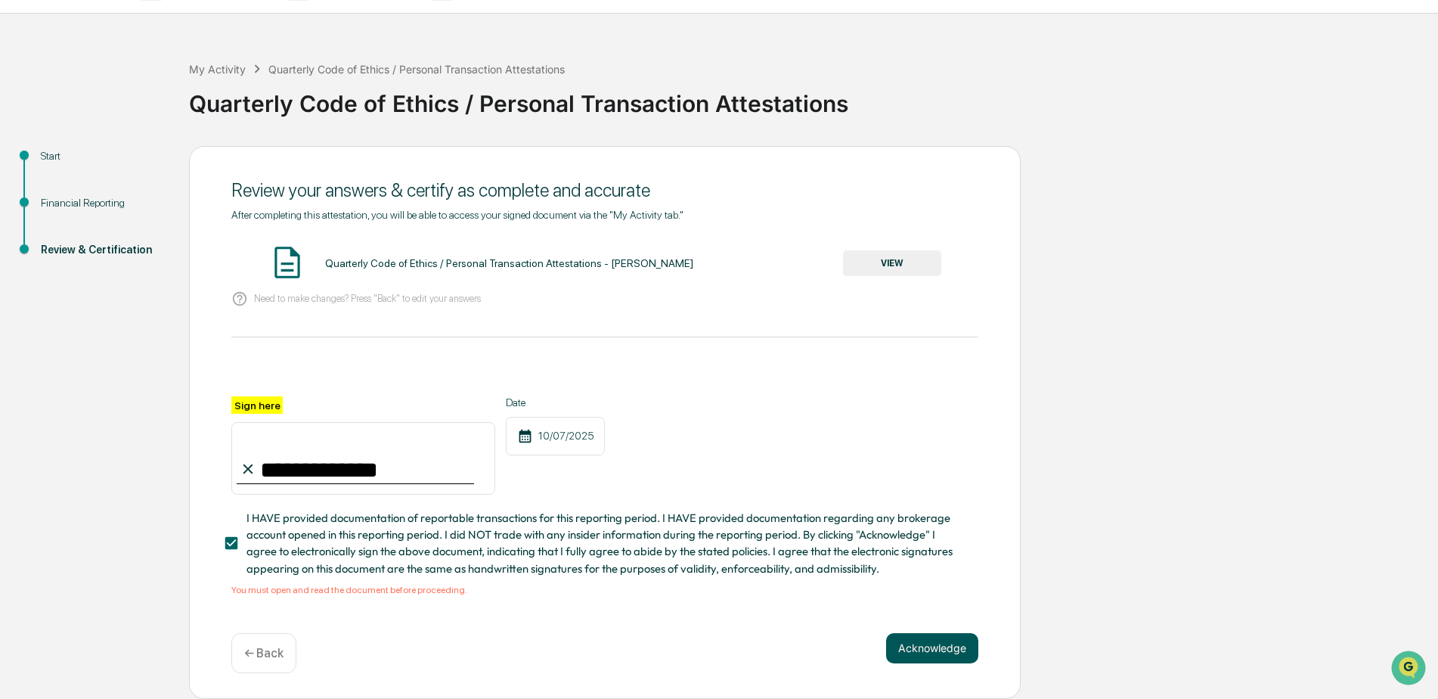
scroll to position [39, 0]
click at [711, 259] on button "VIEW" at bounding box center [892, 263] width 98 height 26
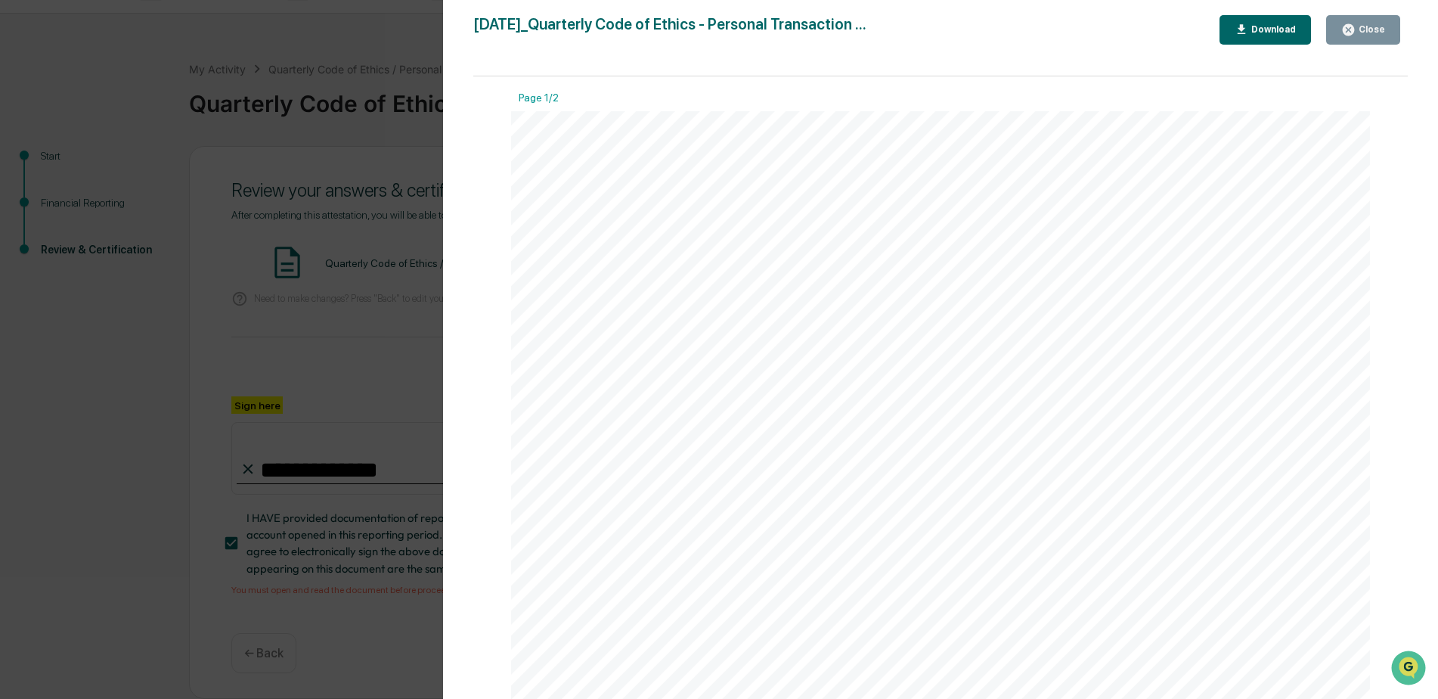
click at [711, 23] on button "Close" at bounding box center [1363, 29] width 74 height 29
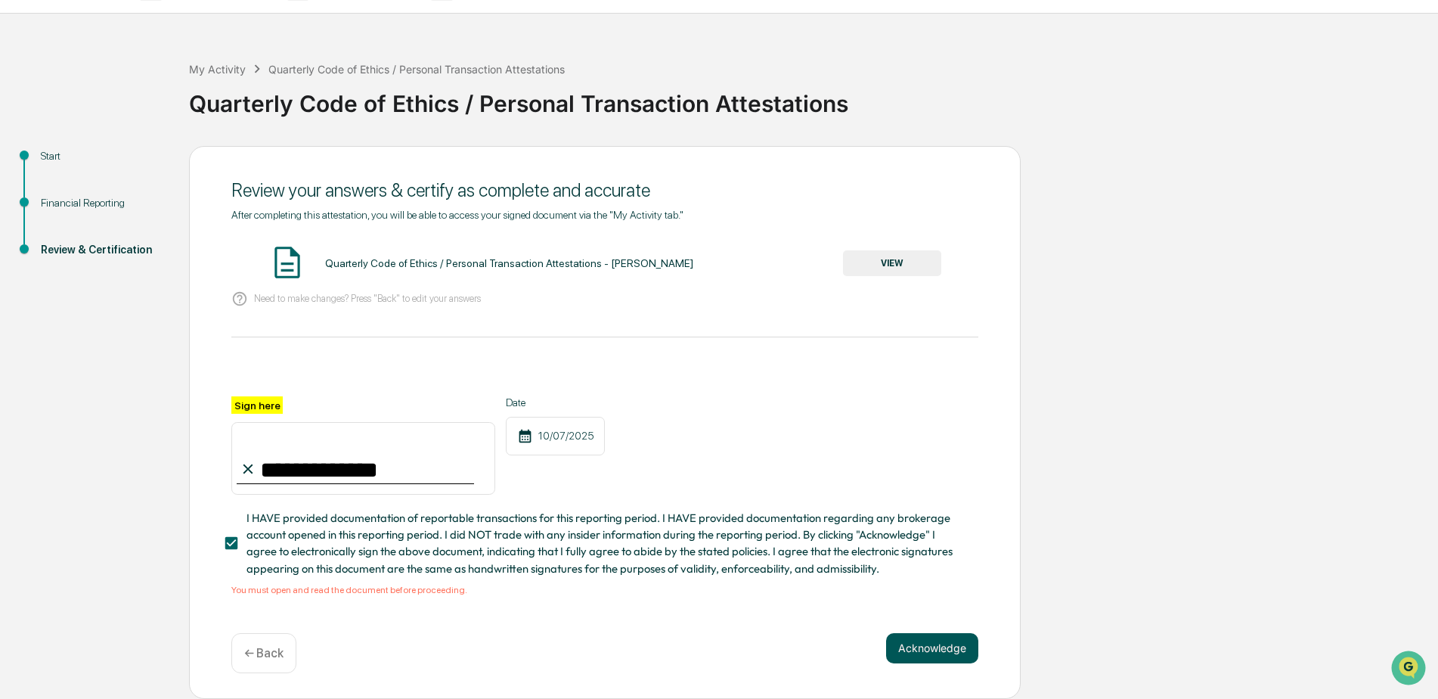
click at [711, 641] on button "Acknowledge" at bounding box center [932, 648] width 92 height 30
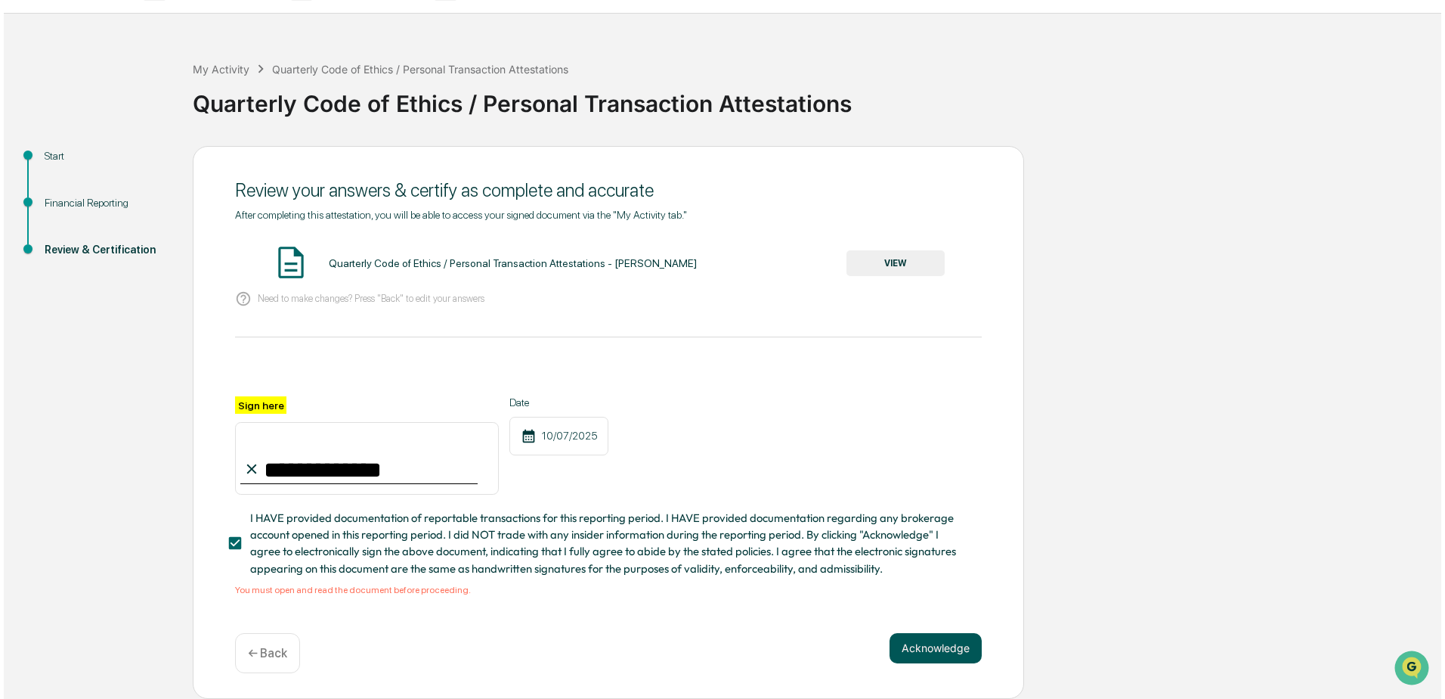
scroll to position [0, 0]
